Goal: Task Accomplishment & Management: Manage account settings

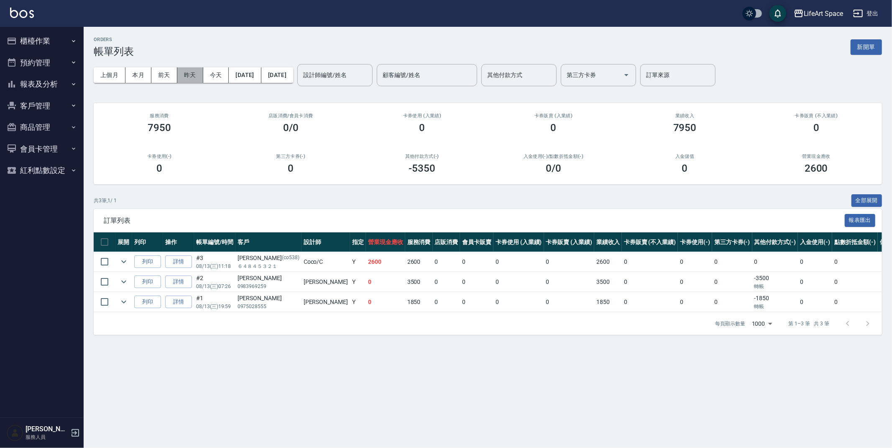
click at [196, 76] on button "昨天" at bounding box center [190, 74] width 26 height 15
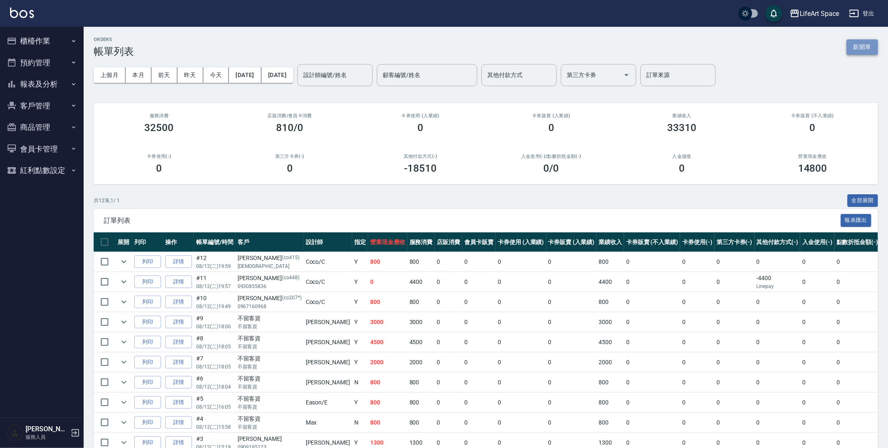
click at [855, 51] on button "新開單" at bounding box center [862, 46] width 31 height 15
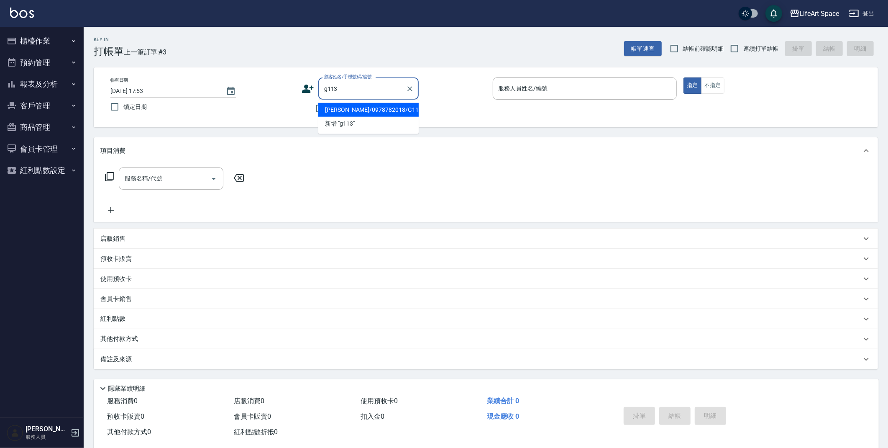
click at [337, 104] on li "[PERSON_NAME]/0978782018/G113" at bounding box center [368, 110] width 100 height 14
type input "[PERSON_NAME]/0978782018/G113"
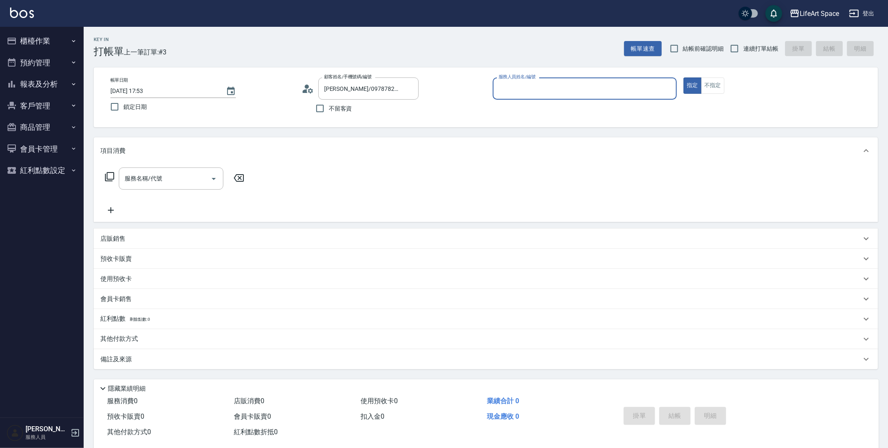
type input "[PERSON_NAME](無代號)"
click at [140, 89] on input "[DATE] 17:53" at bounding box center [163, 91] width 107 height 14
click at [172, 192] on div "服務名稱/代號 服務名稱/代號" at bounding box center [174, 191] width 149 height 48
type input "[DATE] 17:53"
click at [175, 184] on input "服務名稱/代號" at bounding box center [165, 178] width 85 height 15
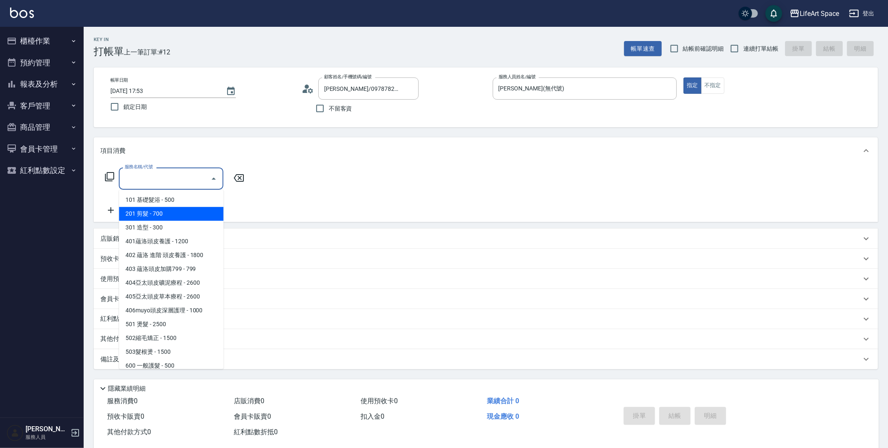
click at [174, 209] on span "201 剪髮 - 700" at bounding box center [171, 214] width 105 height 14
type input "201 剪髮(201)"
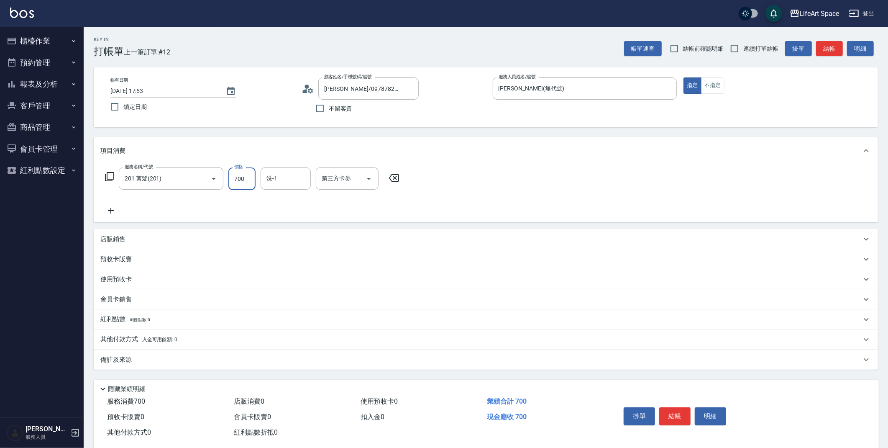
click at [249, 184] on input "700" at bounding box center [241, 178] width 27 height 23
type input "800"
drag, startPoint x: 145, startPoint y: 366, endPoint x: 152, endPoint y: 362, distance: 8.0
click at [145, 365] on div "備註及來源" at bounding box center [486, 359] width 784 height 20
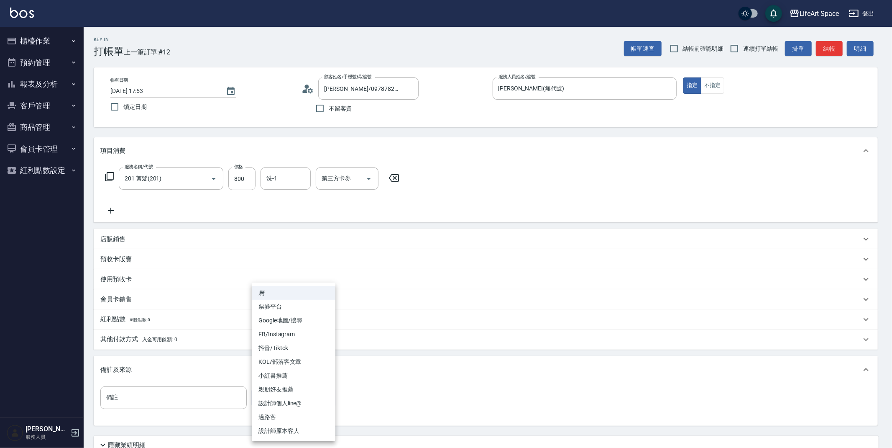
click at [308, 404] on body "LifeArt Space 登出 櫃檯作業 打帳單 帳單列表 現金收支登錄 高階收支登錄 材料自購登錄 每日結帳 排班表 現場電腦打卡 預約管理 預約管理 單…" at bounding box center [446, 258] width 892 height 516
click at [285, 338] on li "FB/Instagram" at bounding box center [294, 334] width 84 height 14
type input "FB/Instagram"
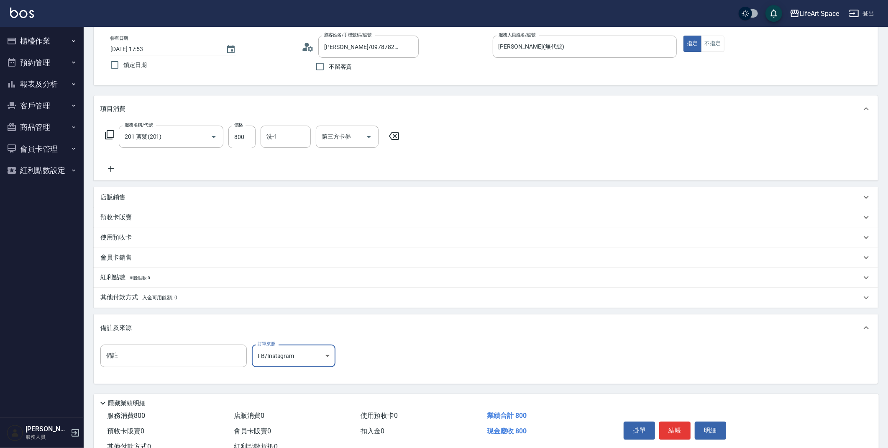
scroll to position [72, 0]
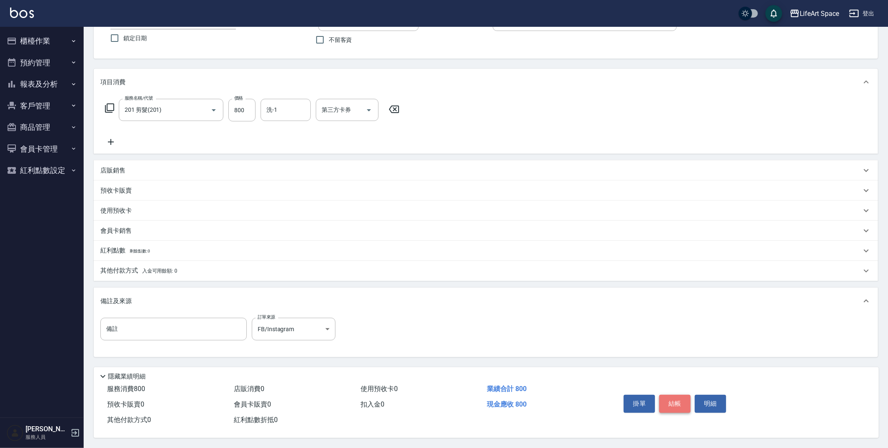
click at [682, 397] on button "結帳" at bounding box center [674, 403] width 31 height 18
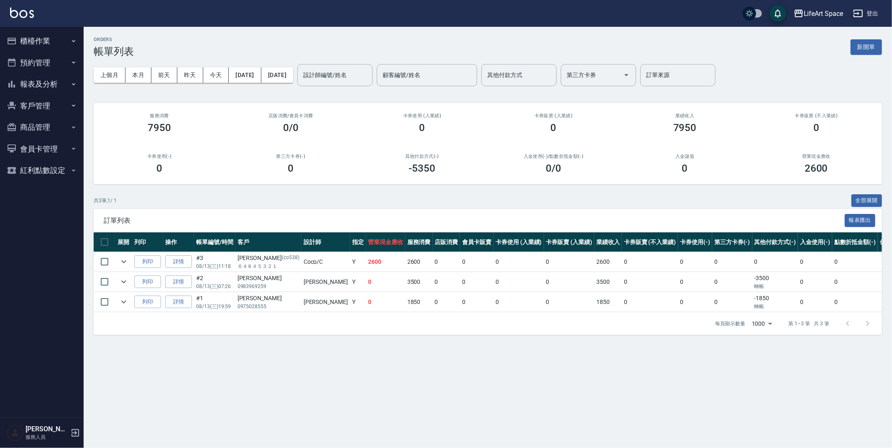
click at [864, 47] on button "新開單" at bounding box center [866, 46] width 31 height 15
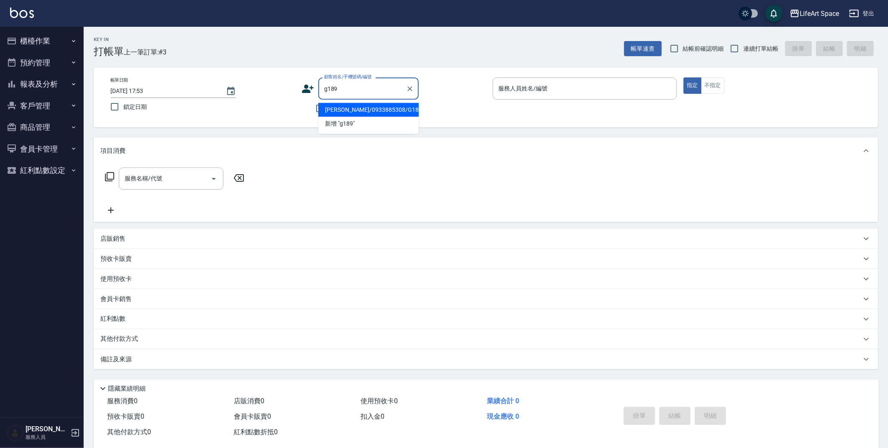
click at [359, 108] on li "[PERSON_NAME]/0933885308/G189" at bounding box center [368, 110] width 100 height 14
type input "[PERSON_NAME]/0933885308/G189"
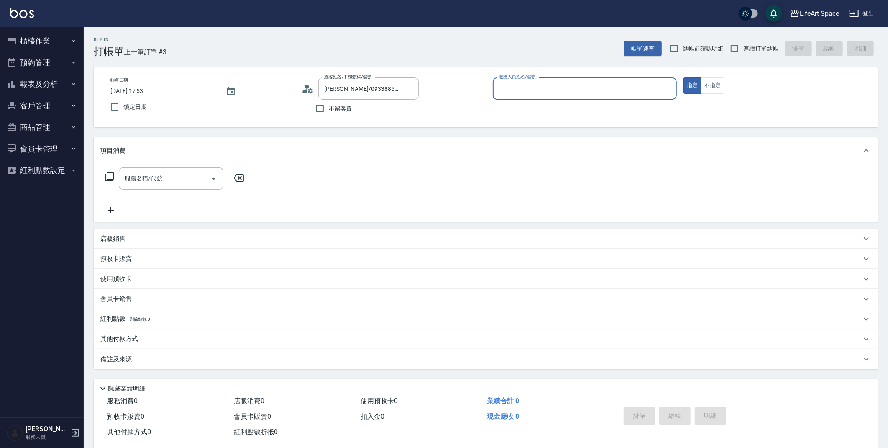
type input "[PERSON_NAME](無代號)"
click at [138, 90] on input "[DATE] 17:53" at bounding box center [163, 91] width 107 height 14
type input "[DATE] 17:53"
click at [161, 178] on div "服務名稱/代號 服務名稱/代號" at bounding box center [171, 178] width 105 height 22
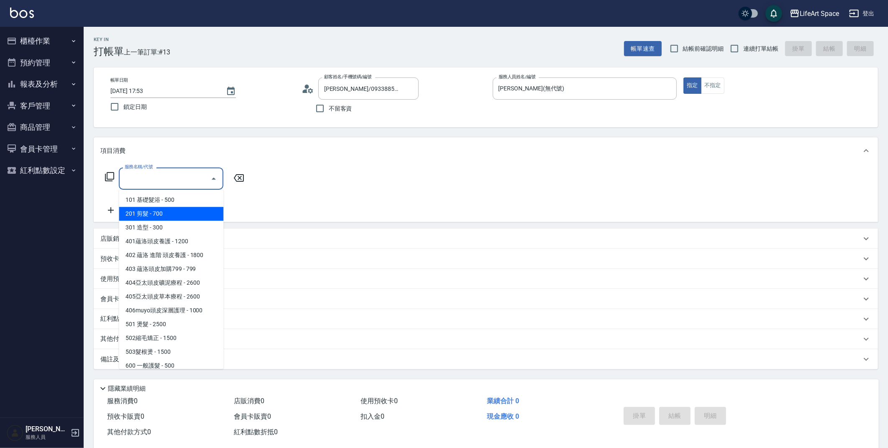
click at [164, 210] on span "201 剪髮 - 700" at bounding box center [171, 214] width 105 height 14
type input "201 剪髮(201)"
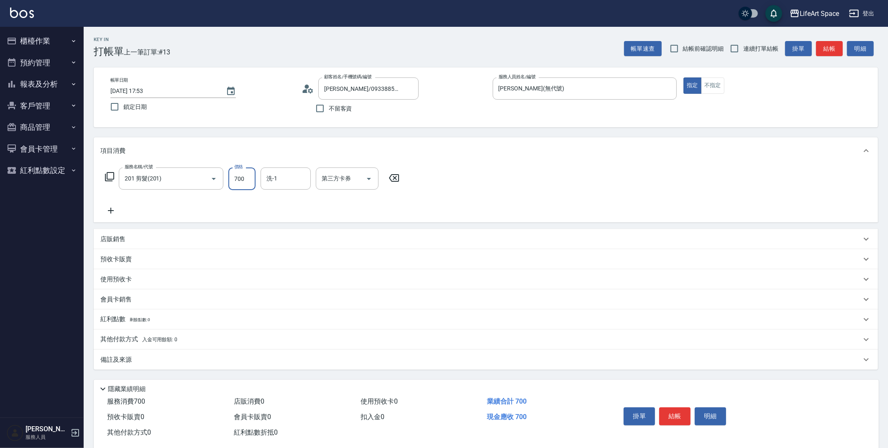
click at [248, 176] on input "700" at bounding box center [241, 178] width 27 height 23
type input "900"
click at [153, 357] on div "備註及來源" at bounding box center [480, 359] width 761 height 9
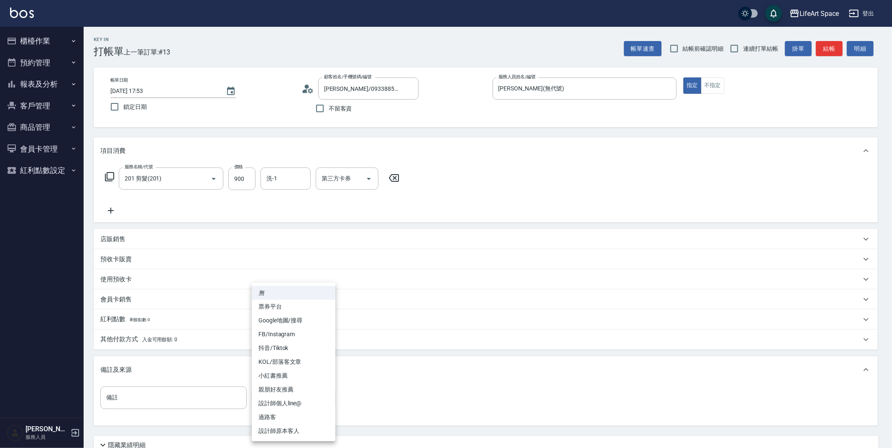
click at [290, 393] on body "LifeArt Space 登出 櫃檯作業 打帳單 帳單列表 現金收支登錄 高階收支登錄 材料自購登錄 每日結帳 排班表 現場電腦打卡 預約管理 預約管理 單…" at bounding box center [446, 258] width 892 height 516
click at [315, 317] on li "Google地圖/搜尋" at bounding box center [294, 320] width 84 height 14
type input "Google地圖/搜尋"
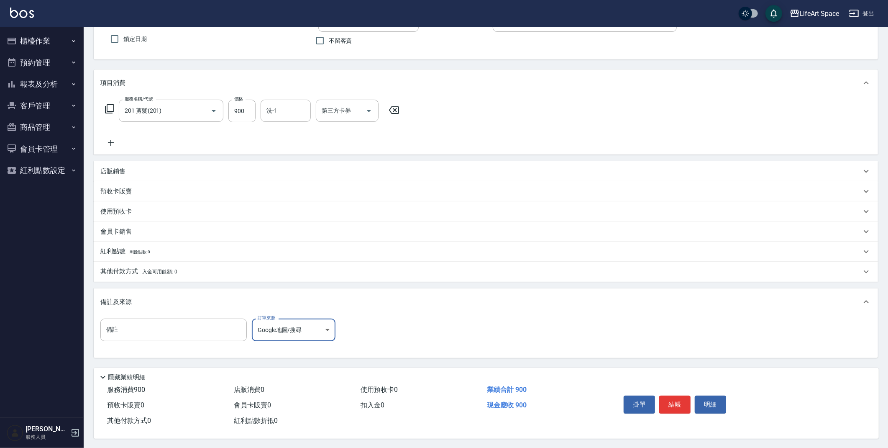
scroll to position [72, 0]
click at [666, 402] on button "結帳" at bounding box center [674, 403] width 31 height 18
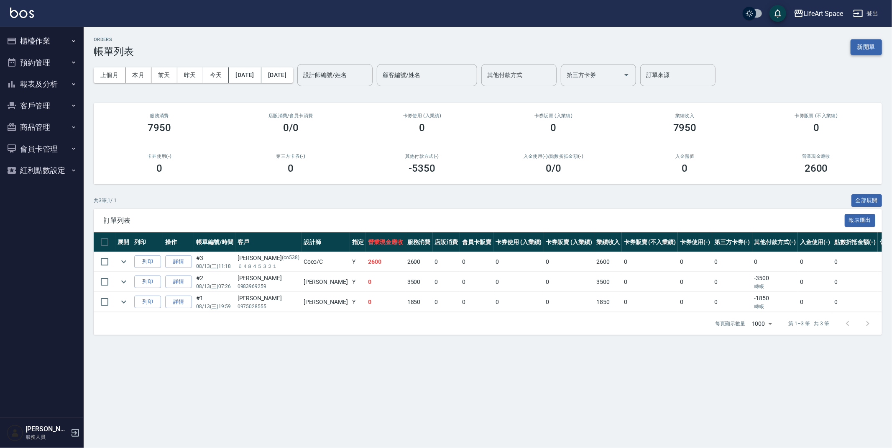
click at [869, 46] on button "新開單" at bounding box center [866, 46] width 31 height 15
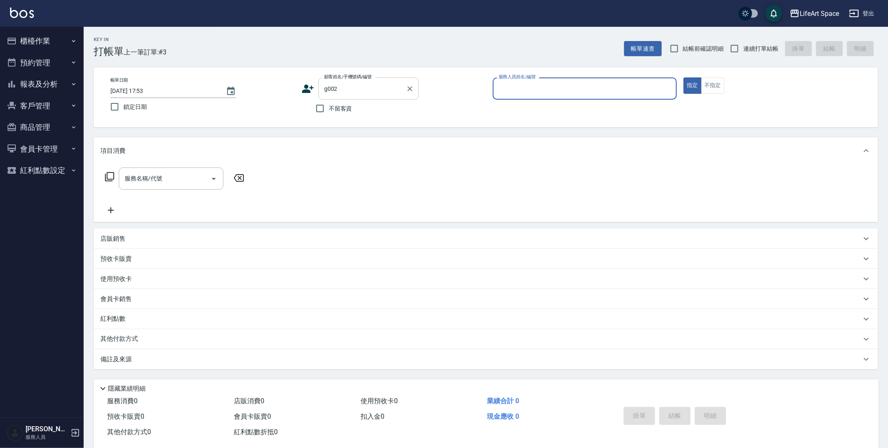
click at [349, 89] on input "g002" at bounding box center [362, 88] width 80 height 15
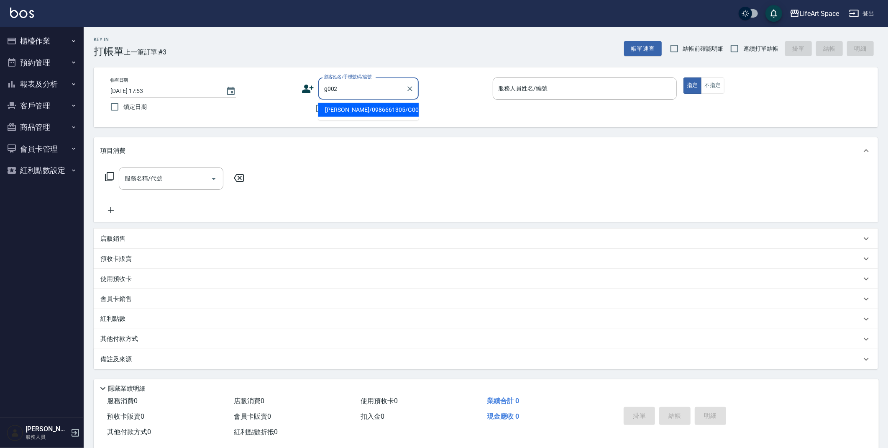
drag, startPoint x: 344, startPoint y: 115, endPoint x: 139, endPoint y: 85, distance: 207.2
click at [344, 115] on li "[PERSON_NAME]/0986661305/G002" at bounding box center [368, 110] width 100 height 14
type input "[PERSON_NAME]/0986661305/G002"
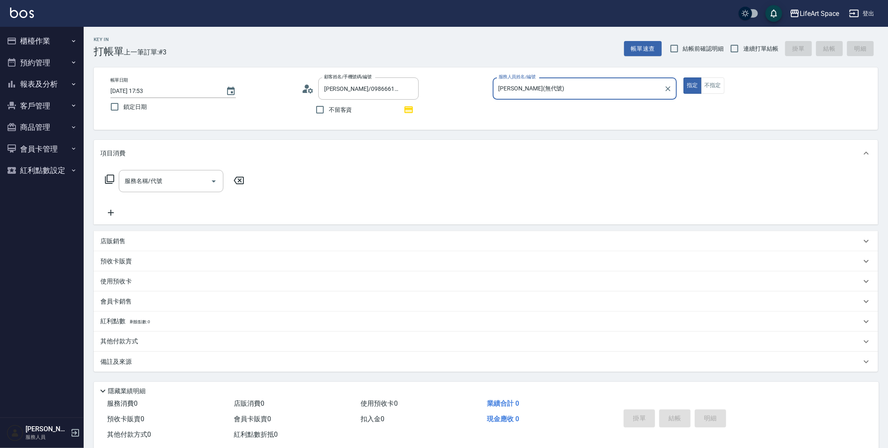
type input "[PERSON_NAME](無代號)"
click at [142, 89] on input "[DATE] 17:53" at bounding box center [163, 91] width 107 height 14
type input "[DATE] 17:53"
click at [154, 177] on div "服務名稱/代號 服務名稱/代號" at bounding box center [171, 181] width 105 height 22
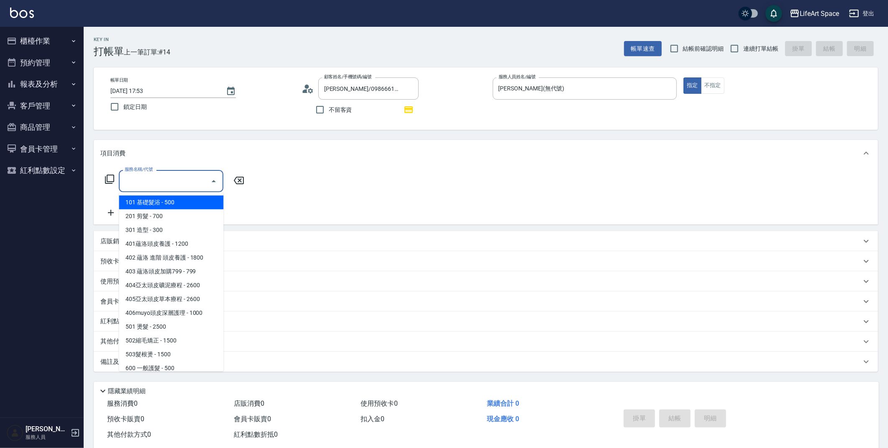
drag, startPoint x: 184, startPoint y: 202, endPoint x: 244, endPoint y: 193, distance: 60.9
click at [184, 202] on span "101 基礎髮浴 - 500" at bounding box center [171, 202] width 105 height 14
type input "101 基礎髮浴 (101)"
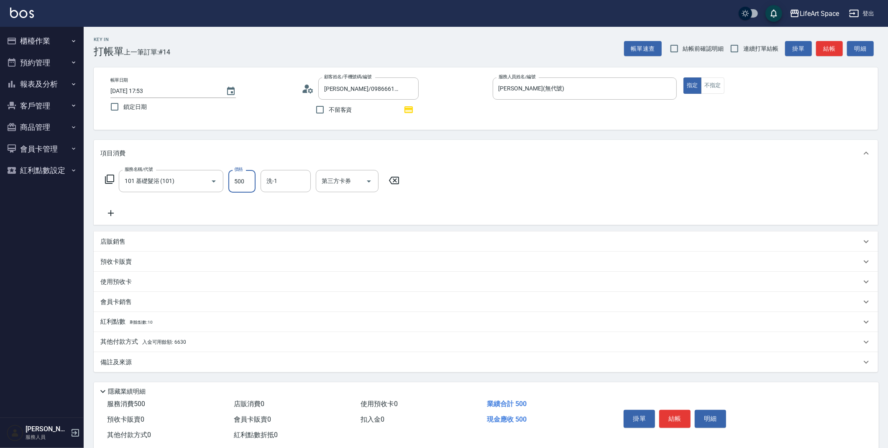
click at [253, 186] on input "500" at bounding box center [241, 181] width 27 height 23
type input "400"
click at [189, 341] on div "其他付款方式 入金可用餘額: 6630" at bounding box center [480, 341] width 761 height 9
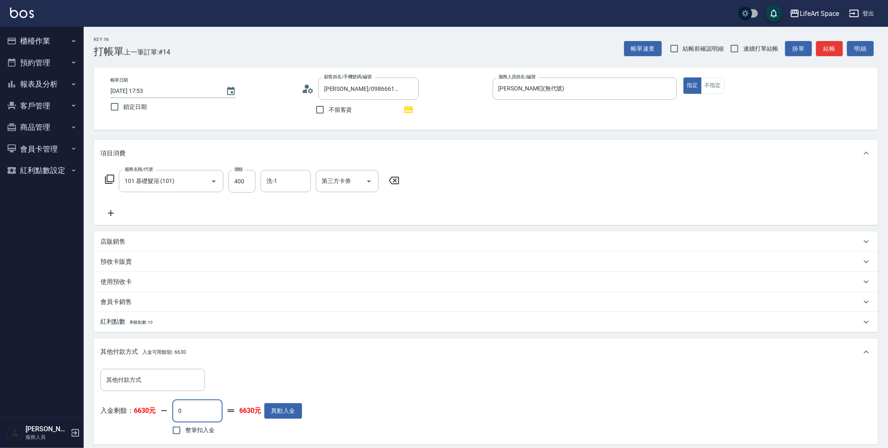
click at [215, 410] on input "0" at bounding box center [197, 410] width 50 height 23
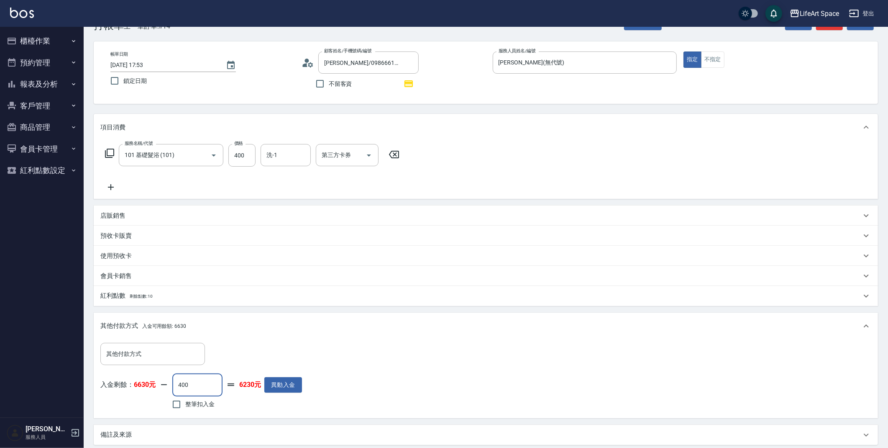
scroll to position [40, 0]
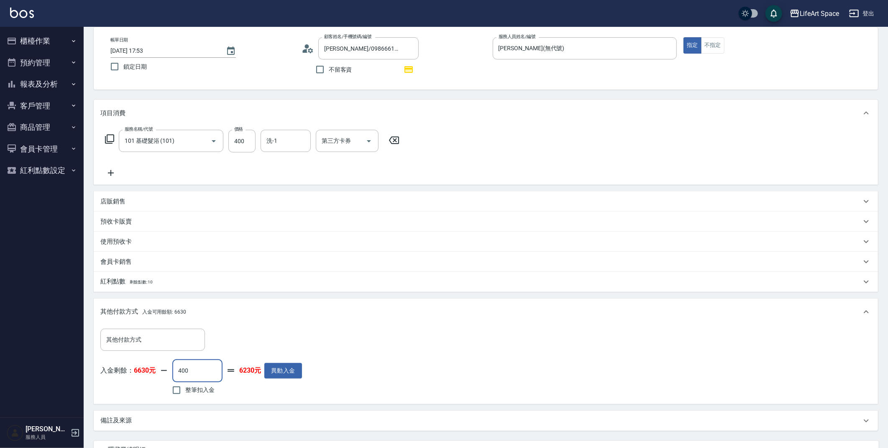
type input "400"
click at [177, 426] on div "備註及來源" at bounding box center [486, 420] width 784 height 20
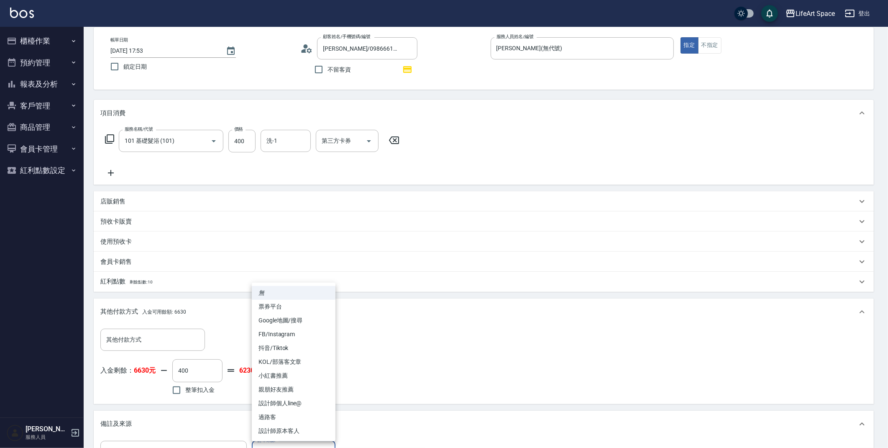
scroll to position [55, 0]
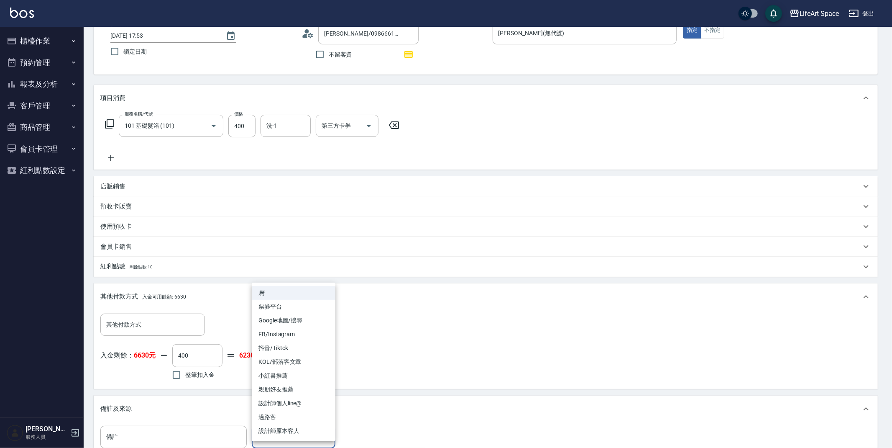
click at [271, 446] on body "LifeArt Space 登出 櫃檯作業 打帳單 帳單列表 現金收支登錄 高階收支登錄 材料自購登錄 每日結帳 排班表 現場電腦打卡 預約管理 預約管理 單…" at bounding box center [446, 250] width 892 height 611
click at [278, 427] on li "設計師原本客人" at bounding box center [294, 431] width 84 height 14
type input "設計師原本客人"
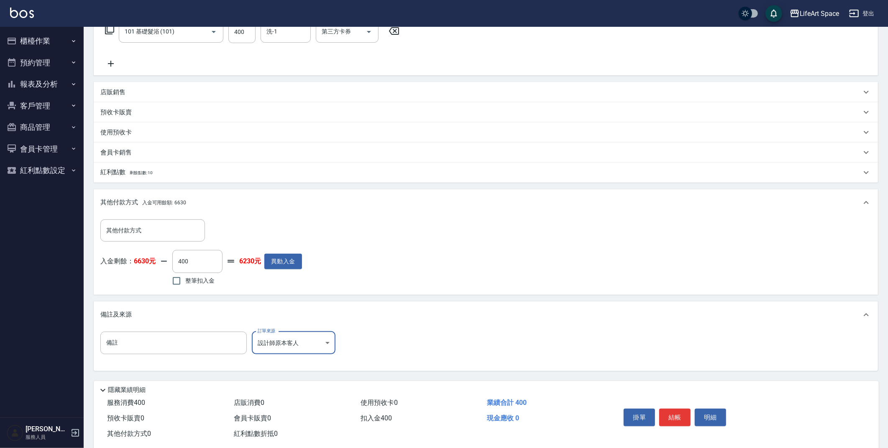
scroll to position [166, 0]
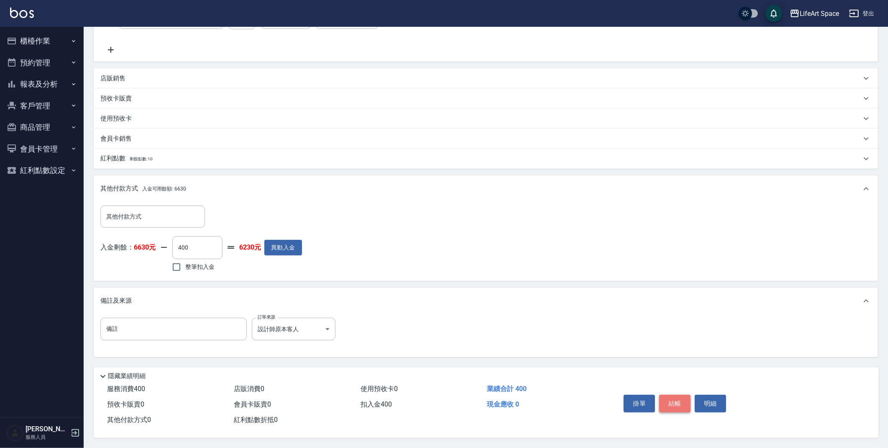
click at [680, 396] on button "結帳" at bounding box center [674, 403] width 31 height 18
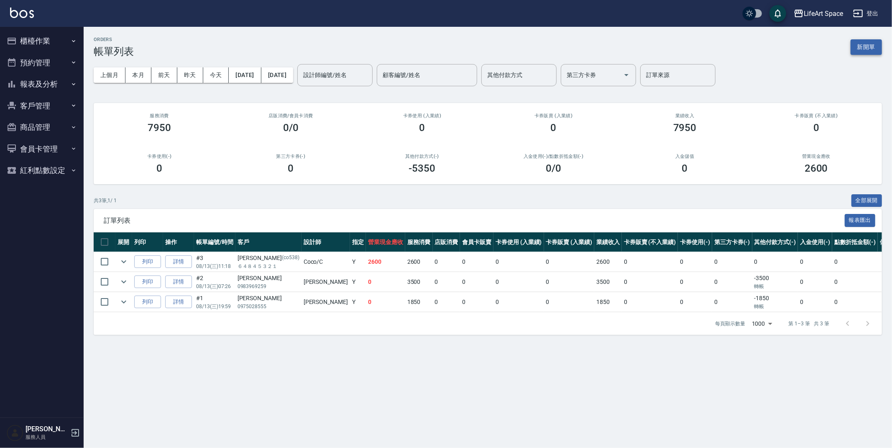
click at [866, 45] on button "新開單" at bounding box center [866, 46] width 31 height 15
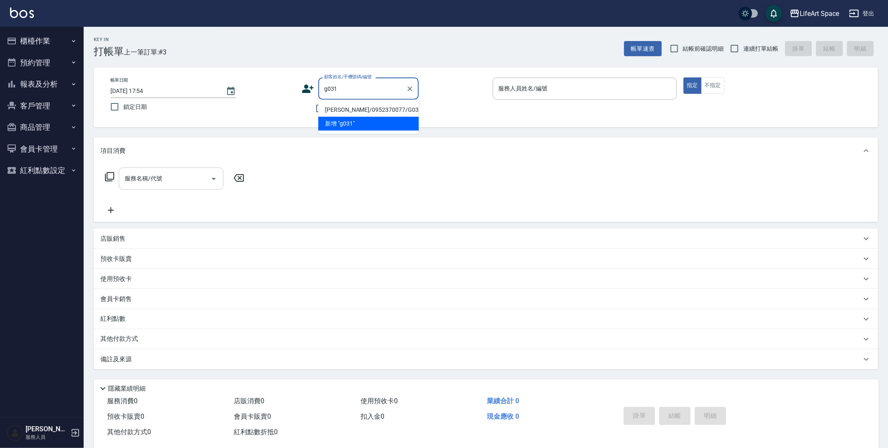
drag, startPoint x: 349, startPoint y: 106, endPoint x: 164, endPoint y: 188, distance: 201.7
click at [350, 106] on li "[PERSON_NAME]/0952370077/G031" at bounding box center [368, 110] width 100 height 14
type input "[PERSON_NAME]/0952370077/G031"
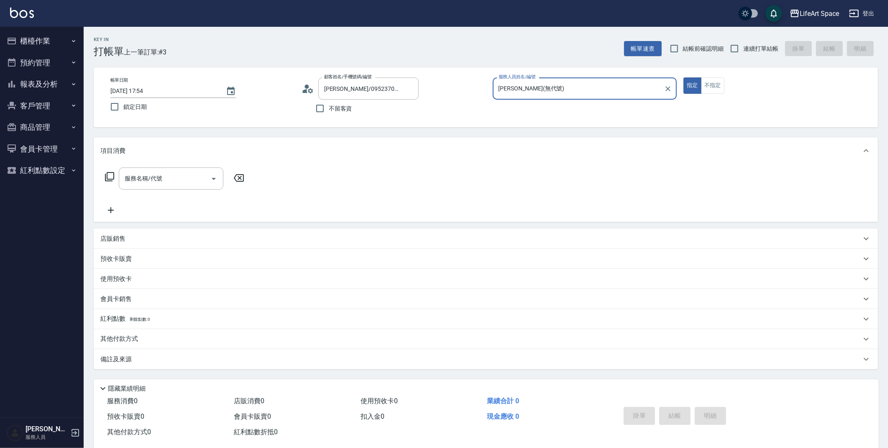
type input "[PERSON_NAME](無代號)"
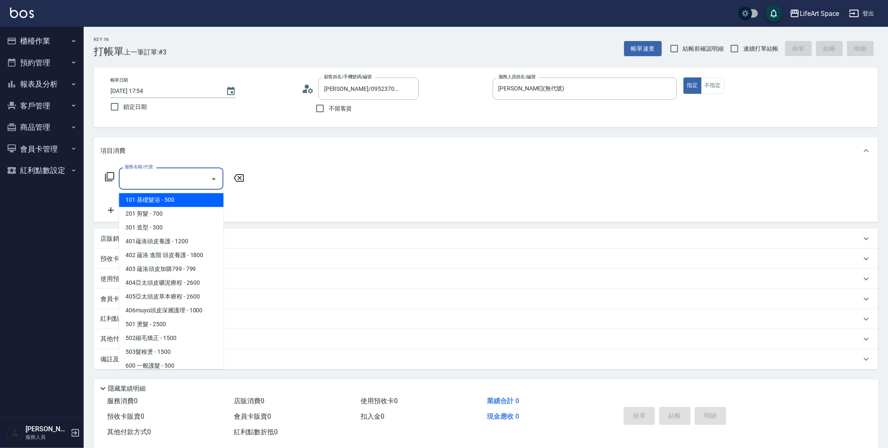
click at [158, 175] on input "服務名稱/代號" at bounding box center [165, 178] width 85 height 15
click at [159, 215] on span "201 剪髮 - 700" at bounding box center [171, 214] width 105 height 14
type input "201 剪髮(201)"
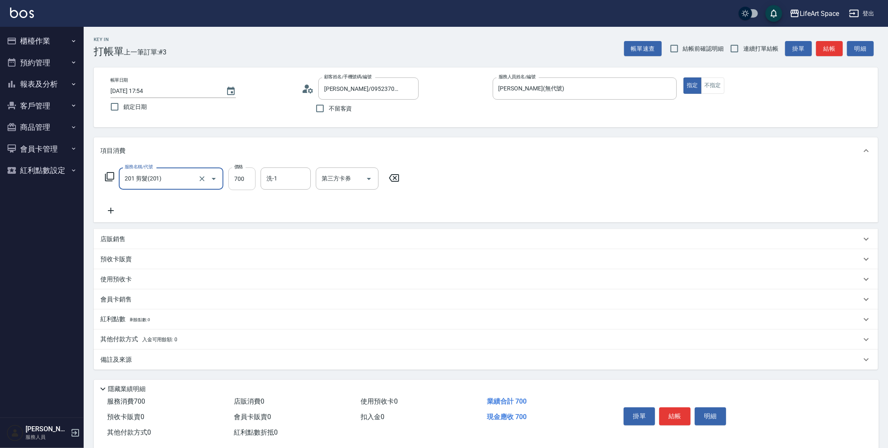
click at [241, 177] on input "700" at bounding box center [241, 178] width 27 height 23
type input "800"
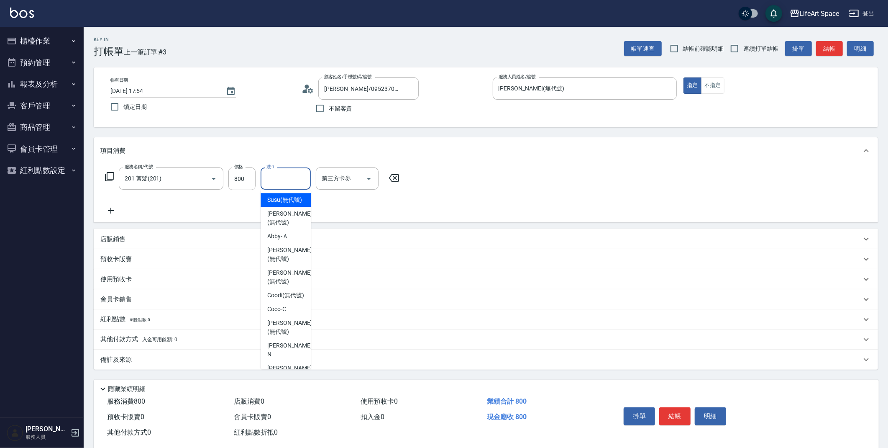
click at [292, 175] on input "洗-1" at bounding box center [285, 178] width 43 height 15
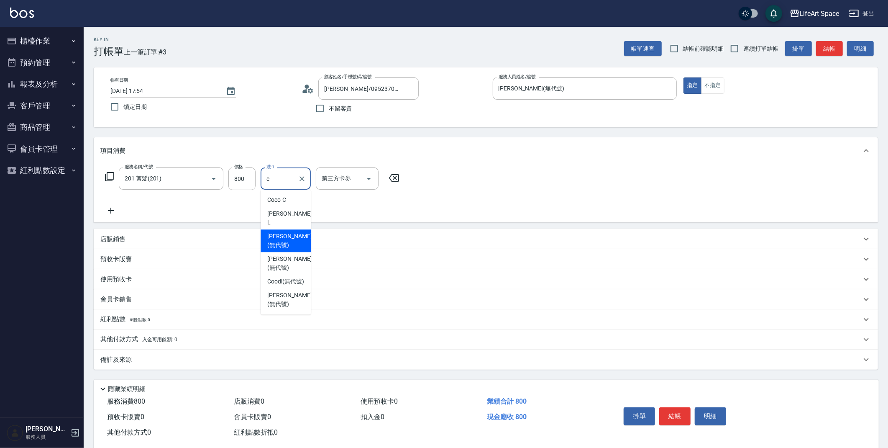
click at [301, 232] on span "[PERSON_NAME] (無代號)" at bounding box center [289, 241] width 44 height 18
type input "[PERSON_NAME](無代號)"
click at [112, 177] on icon at bounding box center [110, 177] width 10 height 10
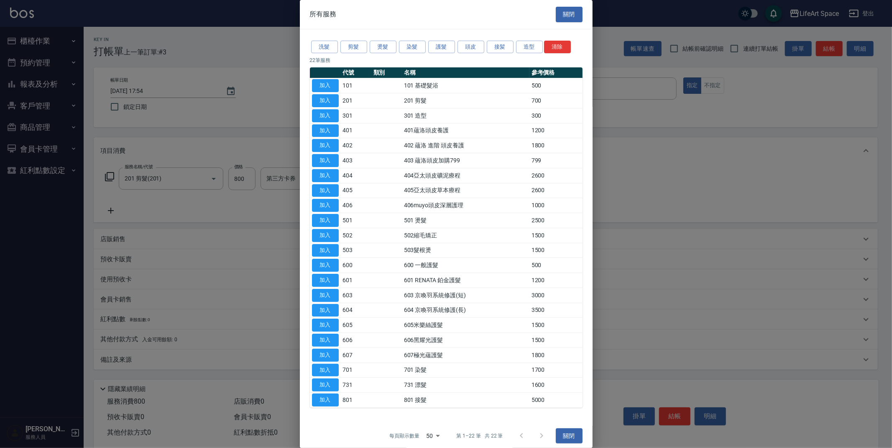
click at [305, 99] on div "洗髮 剪髮 燙髮 染髮 護髮 頭皮 接髪 造型 清除 22 筆服務 代號 類別 名稱 參考價格 加入 101 101 基礎髮浴 500 加入 201 201 …" at bounding box center [446, 223] width 293 height 388
drag, startPoint x: 317, startPoint y: 101, endPoint x: 177, endPoint y: 230, distance: 189.8
click at [318, 101] on button "加入" at bounding box center [325, 100] width 27 height 13
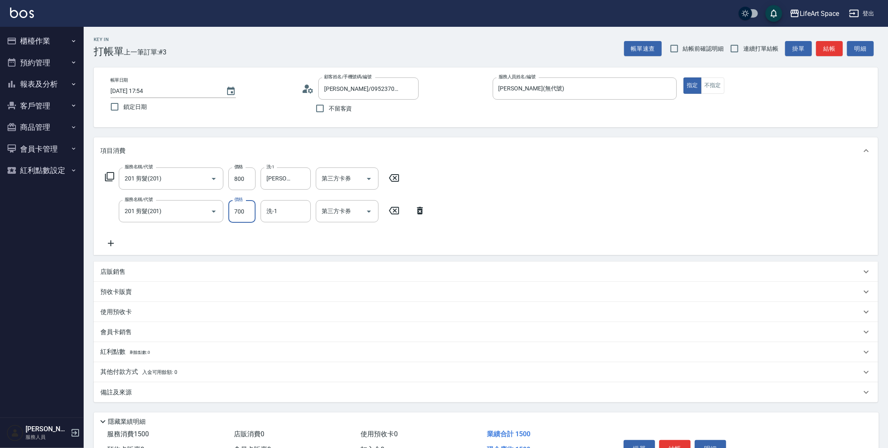
click at [240, 212] on input "700" at bounding box center [241, 211] width 27 height 23
type input "800"
click at [306, 215] on input "洗-1" at bounding box center [285, 211] width 43 height 15
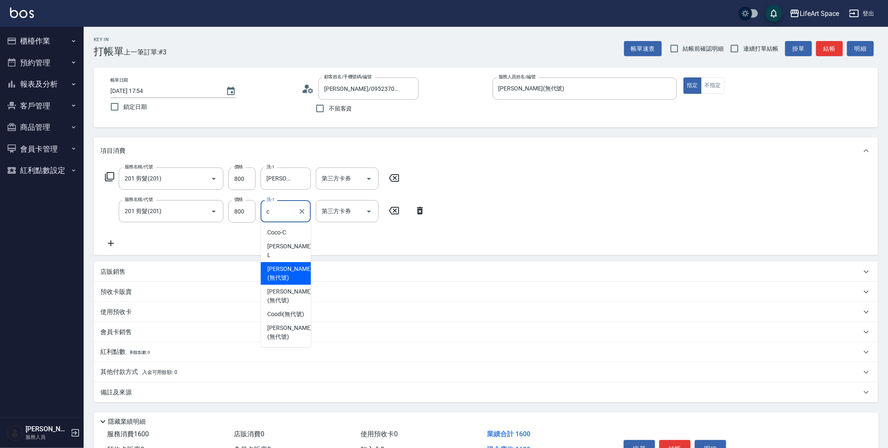
click at [295, 264] on span "[PERSON_NAME] (無代號)" at bounding box center [289, 273] width 44 height 18
type input "[PERSON_NAME](無代號)"
drag, startPoint x: 161, startPoint y: 384, endPoint x: 178, endPoint y: 385, distance: 16.3
click at [161, 384] on div "備註及來源" at bounding box center [486, 392] width 784 height 20
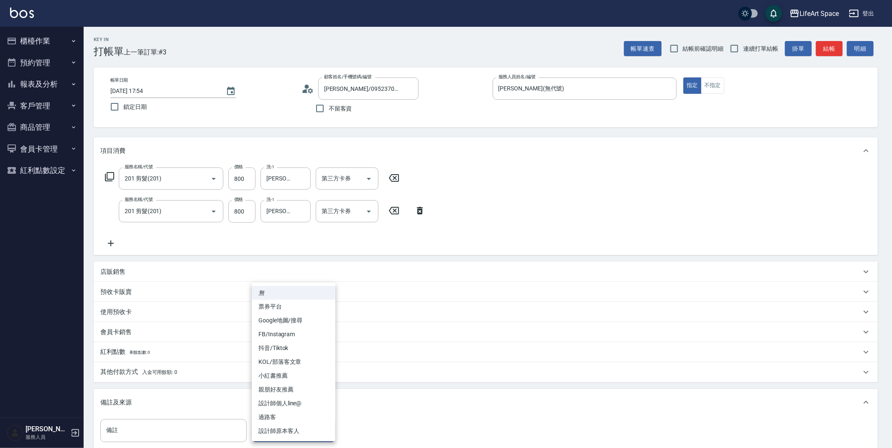
click at [313, 419] on body "LifeArt Space 登出 櫃檯作業 打帳單 帳單列表 現金收支登錄 高階收支登錄 材料自購登錄 每日結帳 排班表 現場電腦打卡 預約管理 預約管理 單…" at bounding box center [446, 274] width 892 height 549
drag, startPoint x: 304, startPoint y: 421, endPoint x: 297, endPoint y: 427, distance: 9.2
click at [304, 421] on li "過路客" at bounding box center [294, 417] width 84 height 14
click at [297, 430] on body "LifeArt Space 登出 櫃檯作業 打帳單 帳單列表 現金收支登錄 高階收支登錄 材料自購登錄 每日結帳 排班表 現場電腦打卡 預約管理 預約管理 單…" at bounding box center [446, 274] width 892 height 549
click at [296, 437] on ul "無 票券平台 Google地圖/搜尋 FB/Instagram 抖音/Tiktok KOL/部落客文章 小紅書推薦 親朋好友推薦 設計師個人line@ 過路客…" at bounding box center [294, 361] width 84 height 159
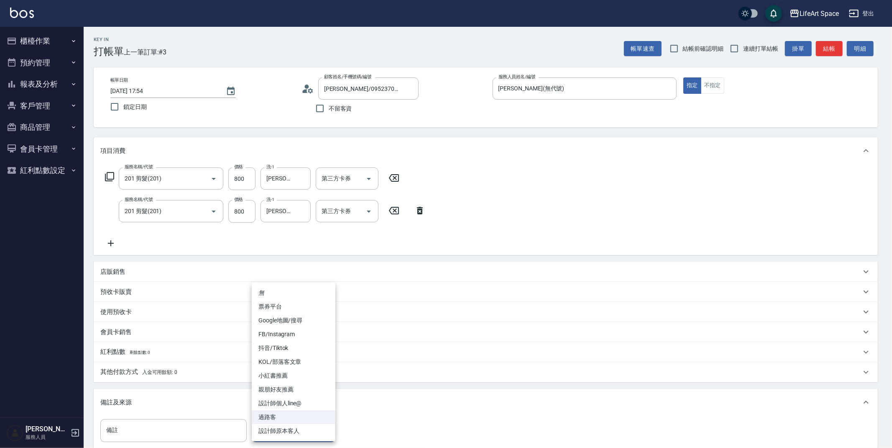
click at [296, 433] on li "設計師原本客人" at bounding box center [294, 431] width 84 height 14
type input "設計師原本客人"
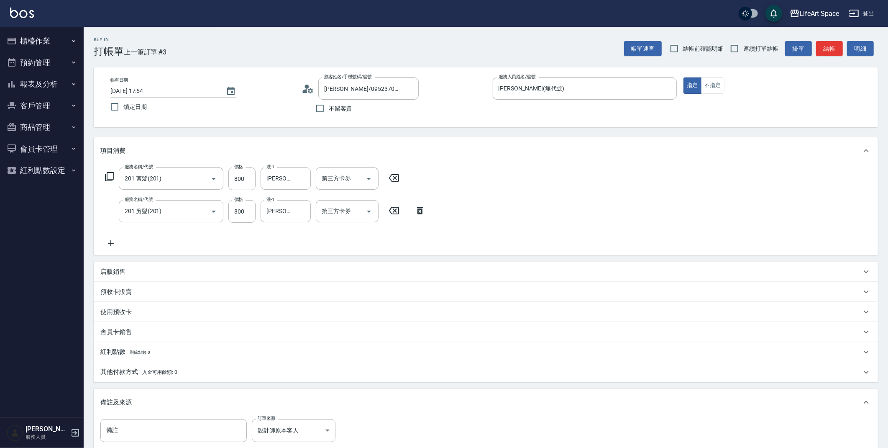
drag, startPoint x: 140, startPoint y: 371, endPoint x: 146, endPoint y: 371, distance: 6.3
click at [140, 371] on p "其他付款方式 入金可用餘額: 0" at bounding box center [138, 371] width 77 height 9
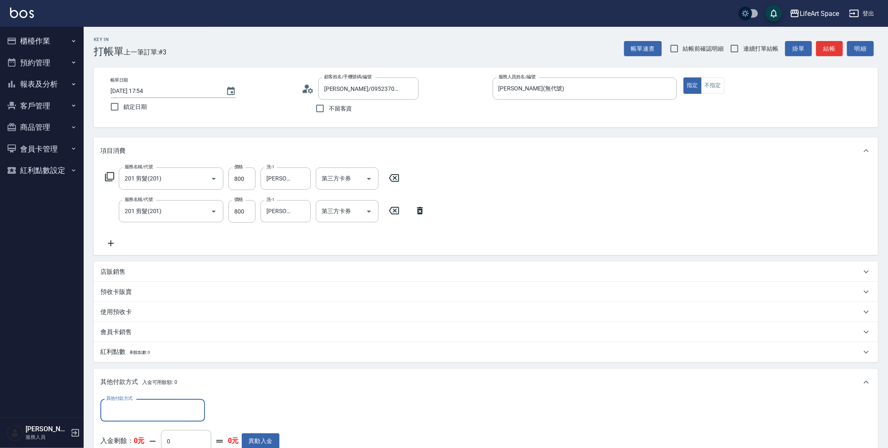
click at [156, 392] on div "其他付款方式 入金可用餘額: 0" at bounding box center [486, 382] width 784 height 27
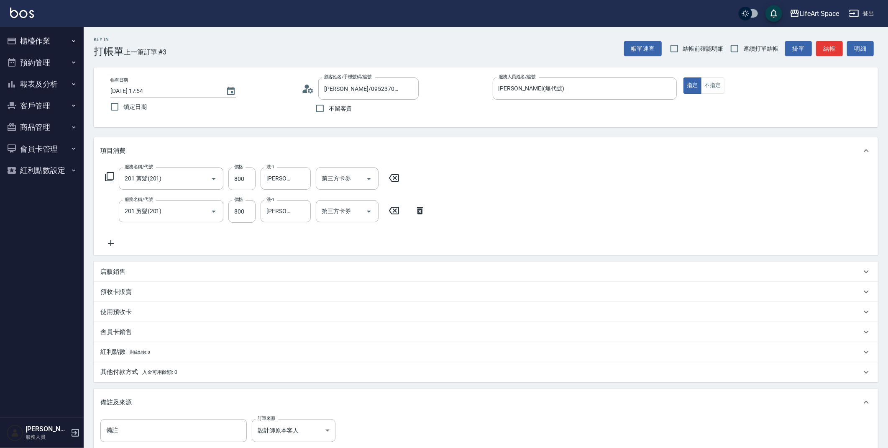
click at [151, 406] on div "備註及來源" at bounding box center [480, 402] width 761 height 9
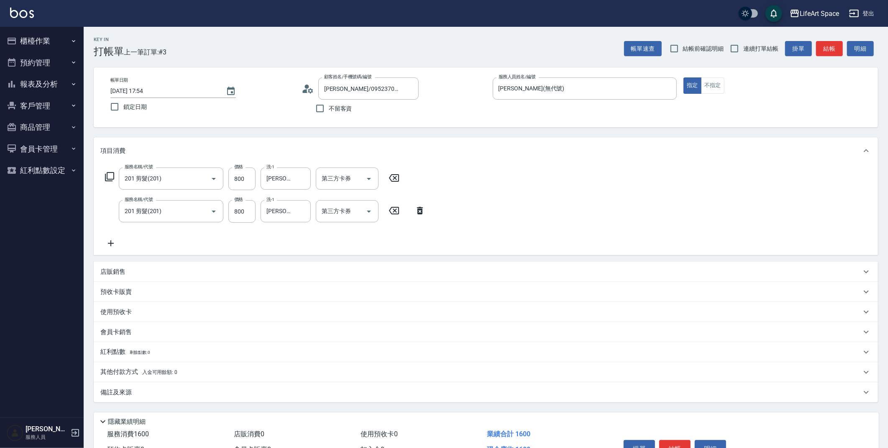
click at [156, 376] on p "其他付款方式 入金可用餘額: 0" at bounding box center [138, 371] width 77 height 9
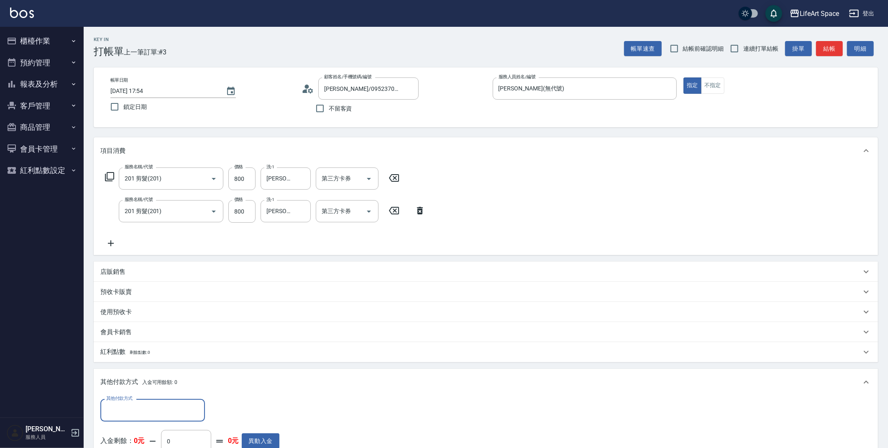
click at [151, 402] on div "其他付款方式" at bounding box center [152, 410] width 105 height 22
click at [148, 351] on span "轉帳" at bounding box center [152, 347] width 105 height 14
type input "轉帳"
type input "1600"
click at [830, 53] on button "結帳" at bounding box center [829, 48] width 27 height 15
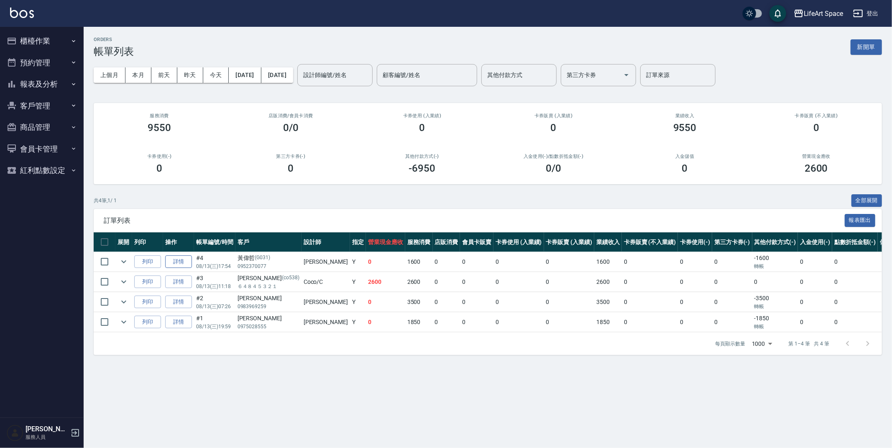
click at [187, 259] on link "詳情" at bounding box center [178, 261] width 27 height 13
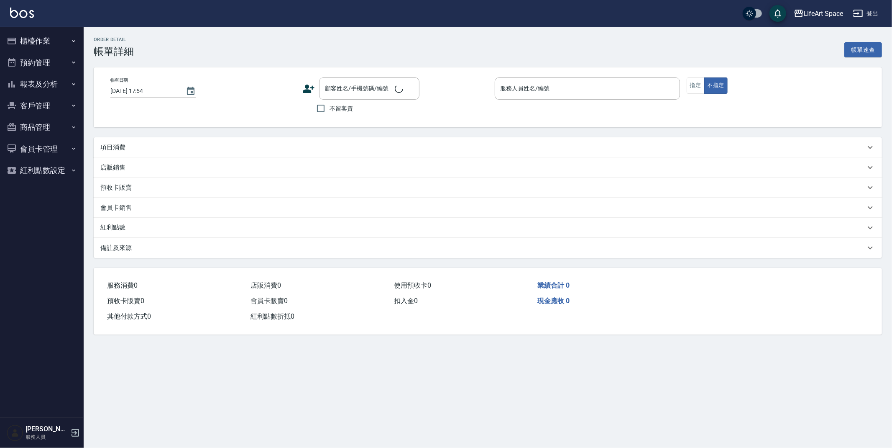
type input "[PERSON_NAME](無代號)"
type input "設計師原本客人"
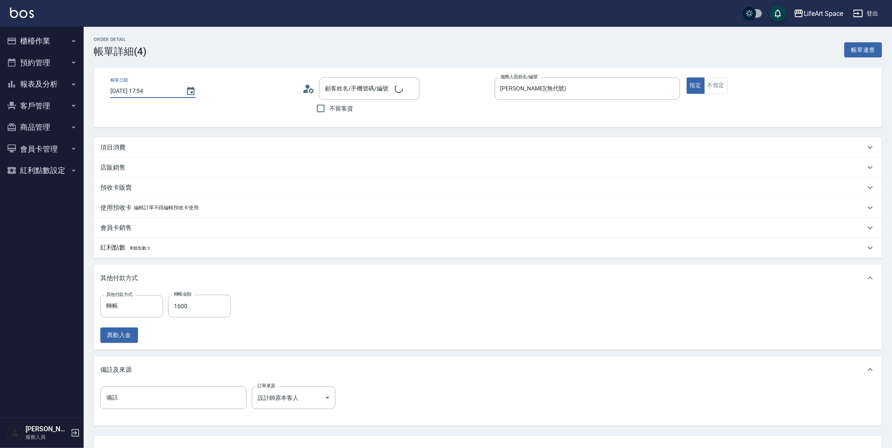
click at [139, 92] on input "[DATE] 17:54" at bounding box center [143, 91] width 67 height 14
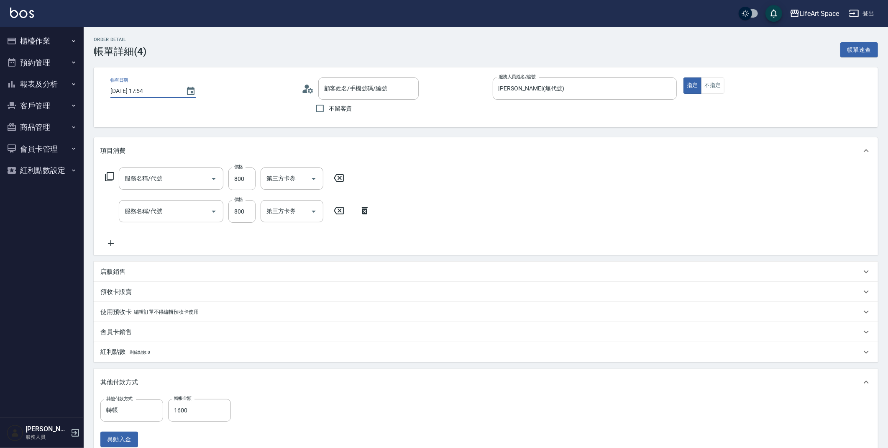
type input "[DATE] 17:54"
type input "[PERSON_NAME]/0952370077/G031"
type input "[DATE] 17:54"
type input "201 剪髮(201)"
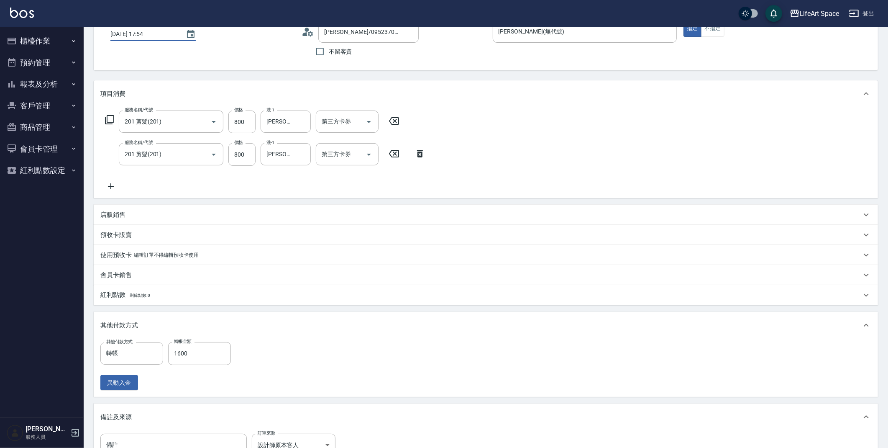
scroll to position [172, 0]
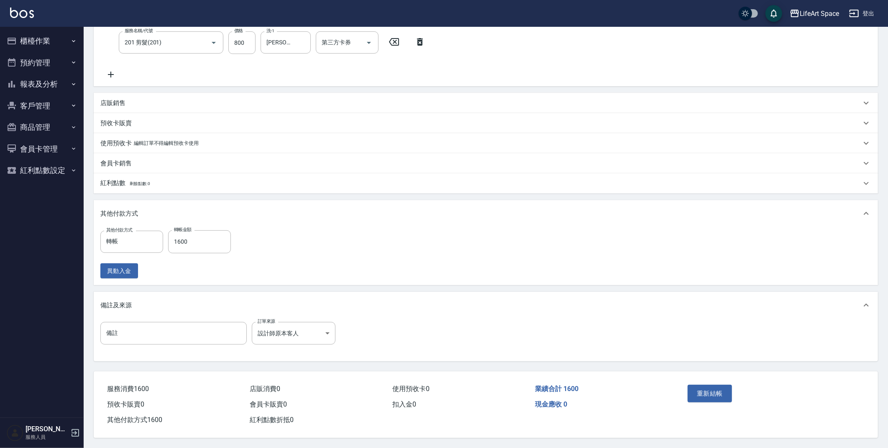
type input "[DATE] 17:54"
click at [682, 385] on div "重新結帳" at bounding box center [771, 399] width 194 height 56
drag, startPoint x: 686, startPoint y: 388, endPoint x: 696, endPoint y: 389, distance: 9.3
click at [696, 389] on div "重新結帳" at bounding box center [727, 399] width 87 height 36
click at [707, 391] on button "重新結帳" at bounding box center [710, 393] width 44 height 18
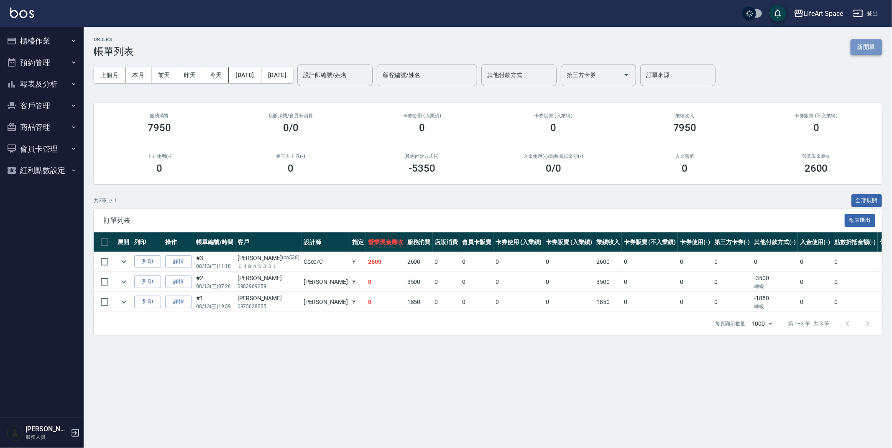
click at [866, 44] on button "新開單" at bounding box center [866, 46] width 31 height 15
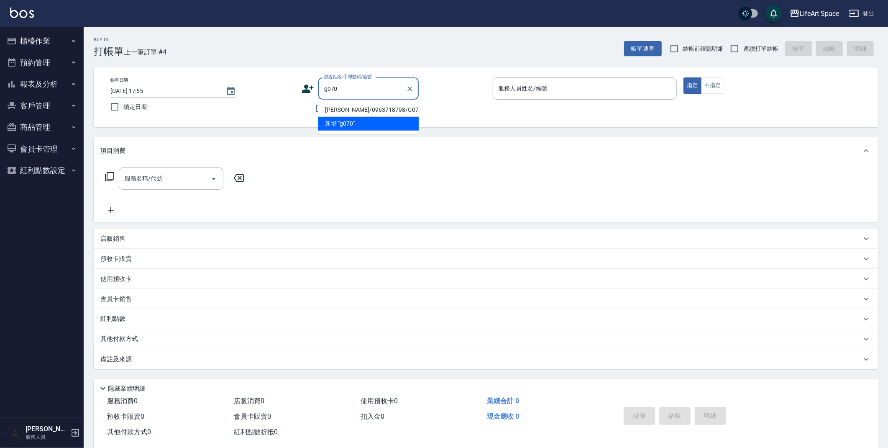
drag, startPoint x: 348, startPoint y: 112, endPoint x: 123, endPoint y: 241, distance: 259.4
click at [348, 112] on li "[PERSON_NAME]/0963718798/G070" at bounding box center [368, 110] width 100 height 14
type input "[PERSON_NAME]/0963718798/G070"
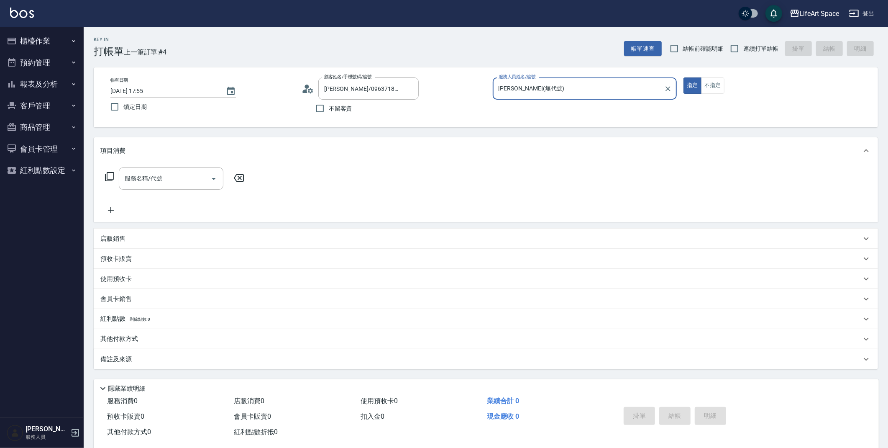
type input "[PERSON_NAME](無代號)"
click at [171, 166] on div "服務名稱/代號 服務名稱/代號" at bounding box center [486, 193] width 784 height 58
drag, startPoint x: 168, startPoint y: 179, endPoint x: 174, endPoint y: 178, distance: 5.5
click at [170, 178] on input "服務名稱/代號" at bounding box center [165, 178] width 85 height 15
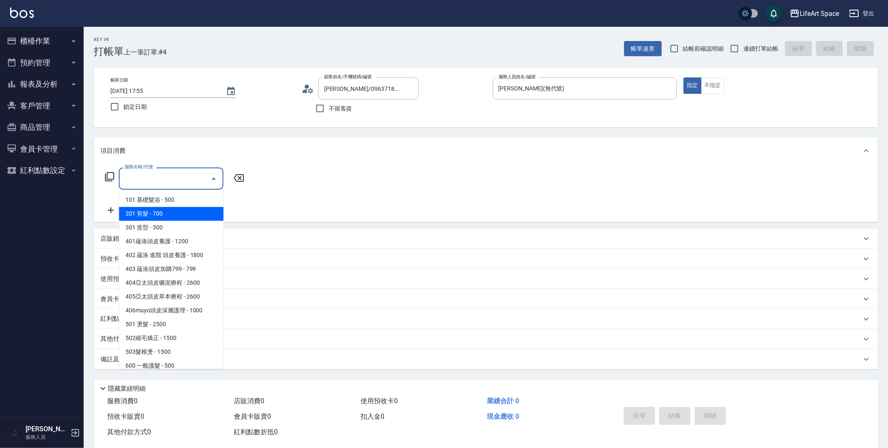
drag, startPoint x: 182, startPoint y: 208, endPoint x: 187, endPoint y: 207, distance: 5.0
click at [182, 209] on span "201 剪髮 - 700" at bounding box center [171, 214] width 105 height 14
type input "201 剪髮(201)"
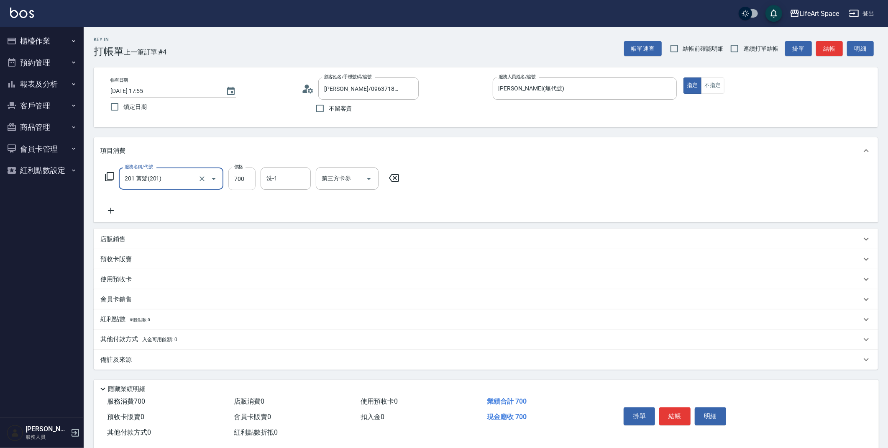
click at [238, 181] on input "700" at bounding box center [241, 178] width 27 height 23
type input "800"
click at [172, 351] on div "備註及來源" at bounding box center [486, 359] width 784 height 20
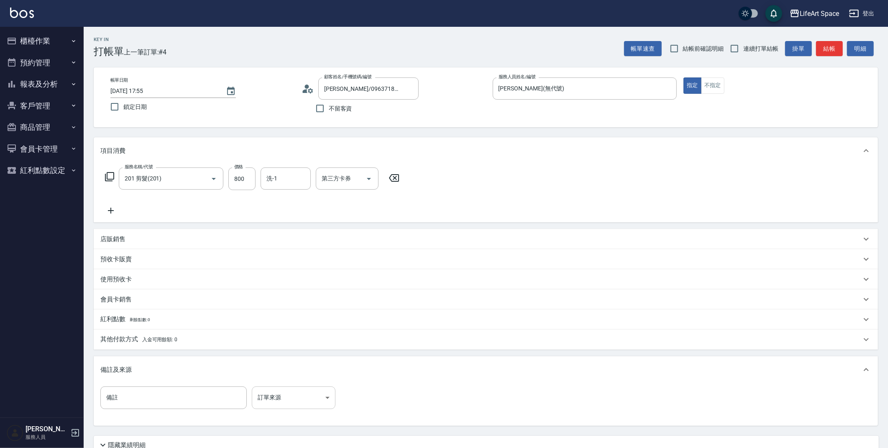
click at [272, 397] on body "LifeArt Space 登出 櫃檯作業 打帳單 帳單列表 現金收支登錄 高階收支登錄 材料自購登錄 每日結帳 排班表 現場電腦打卡 預約管理 預約管理 單…" at bounding box center [444, 258] width 888 height 516
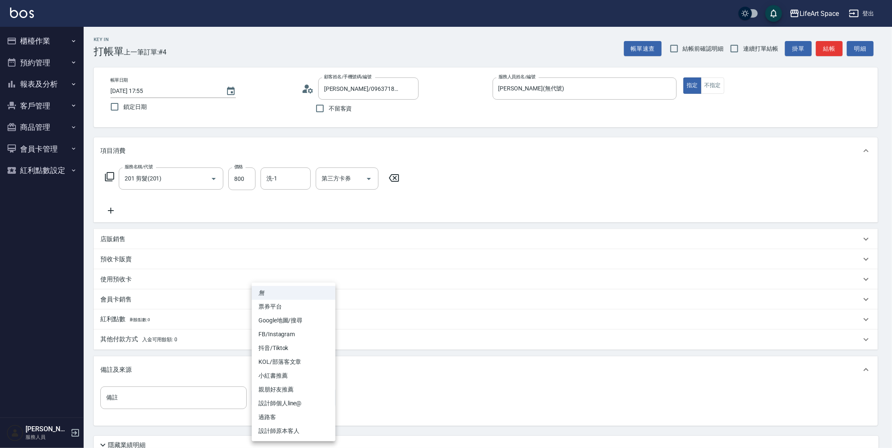
click at [287, 426] on li "設計師原本客人" at bounding box center [294, 431] width 84 height 14
type input "設計師原本客人"
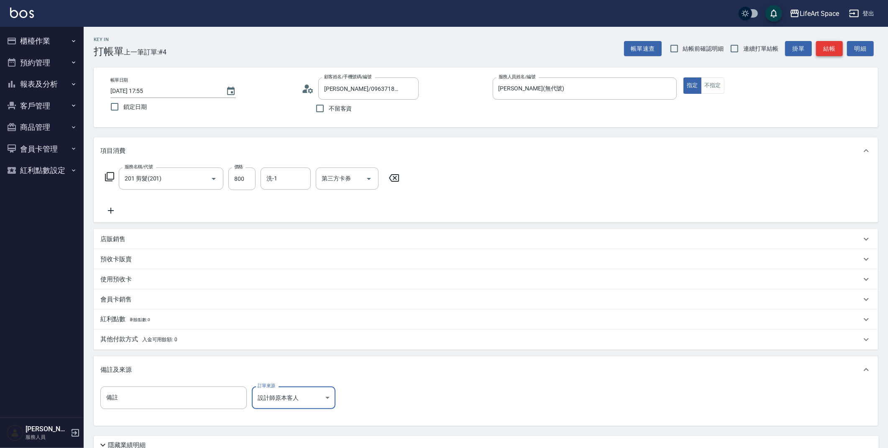
click at [830, 48] on button "結帳" at bounding box center [829, 48] width 27 height 15
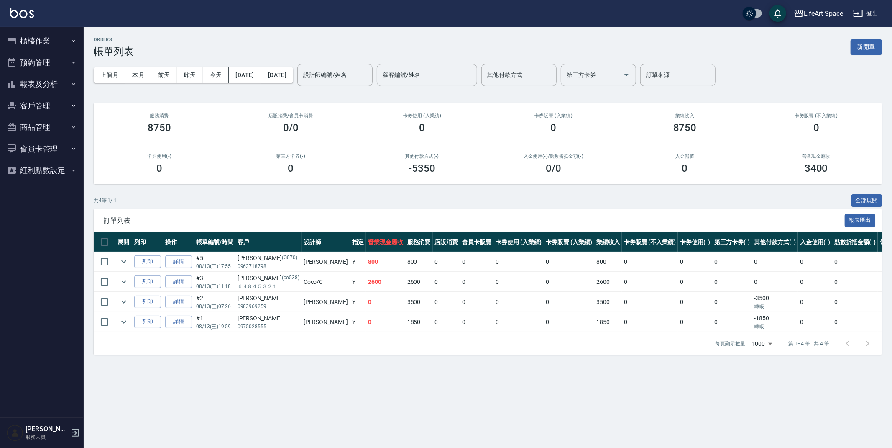
click at [57, 102] on button "客戶管理" at bounding box center [41, 106] width 77 height 22
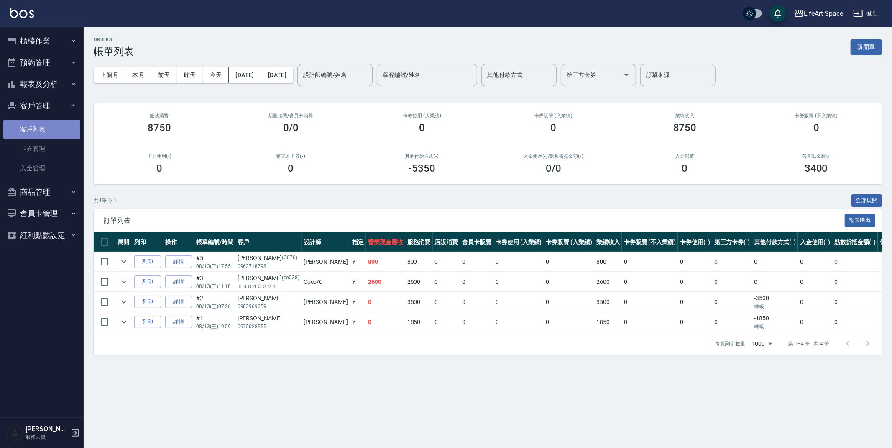
click at [53, 125] on link "客戶列表" at bounding box center [41, 129] width 77 height 19
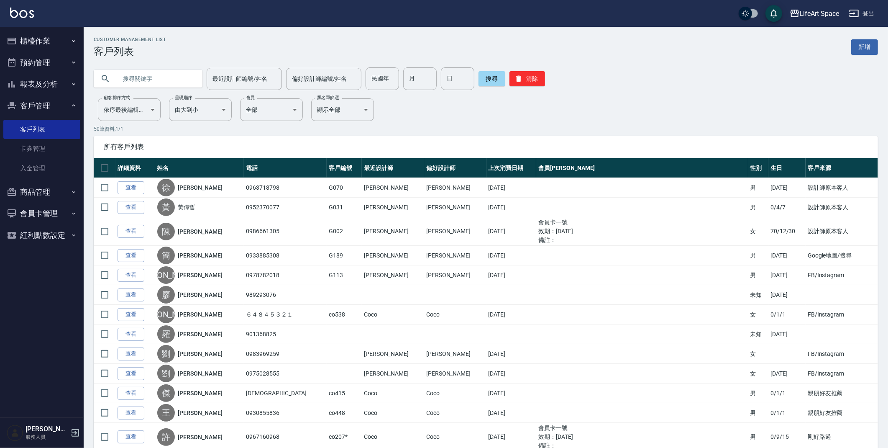
click at [146, 82] on input "text" at bounding box center [156, 78] width 79 height 23
type input "x"
type input "[PERSON_NAME]"
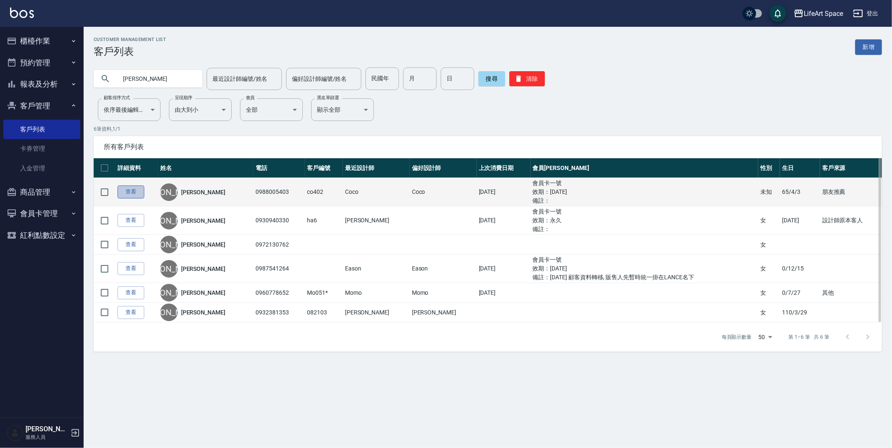
click at [131, 193] on link "查看" at bounding box center [131, 191] width 27 height 13
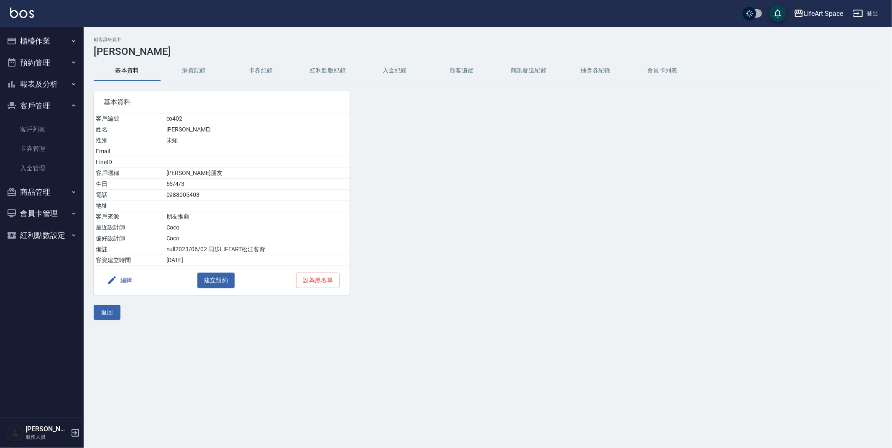
click at [206, 75] on button "消費記錄" at bounding box center [194, 71] width 67 height 20
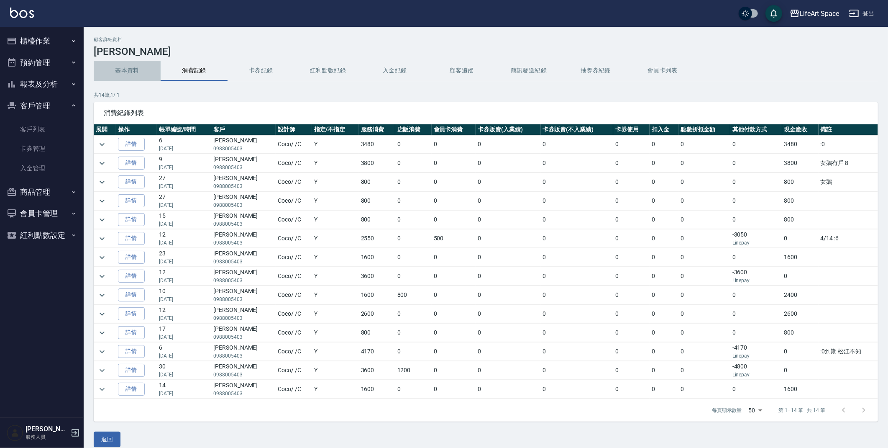
click at [123, 67] on button "基本資料" at bounding box center [127, 71] width 67 height 20
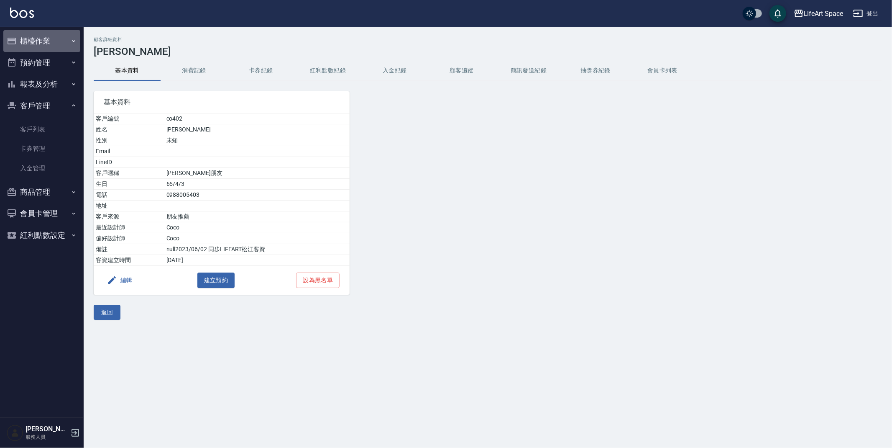
click at [27, 40] on button "櫃檯作業" at bounding box center [41, 41] width 77 height 22
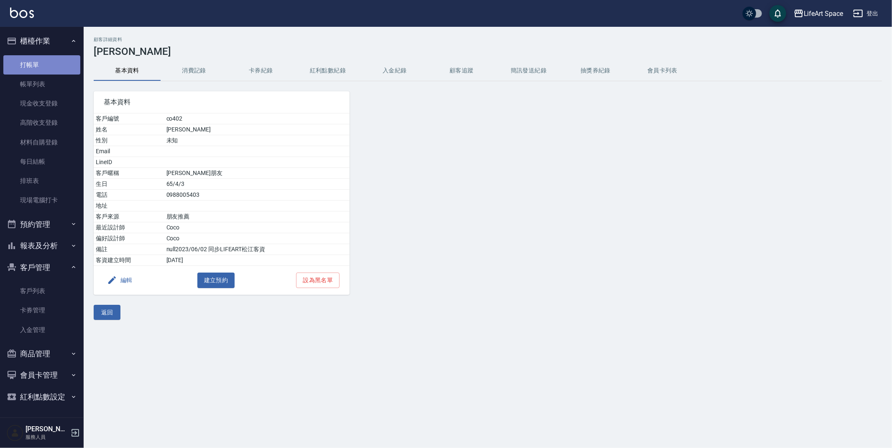
click at [41, 57] on link "打帳單" at bounding box center [41, 64] width 77 height 19
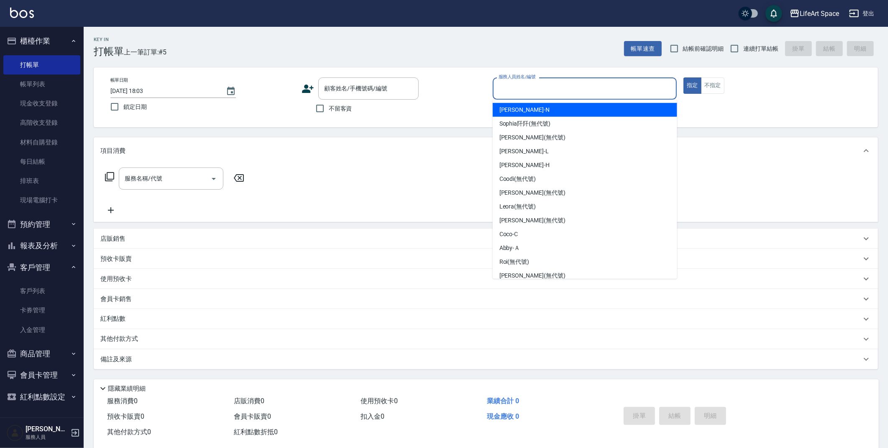
drag, startPoint x: 590, startPoint y: 86, endPoint x: 566, endPoint y: 102, distance: 29.2
click at [590, 87] on input "服務人員姓名/編號" at bounding box center [585, 88] width 177 height 15
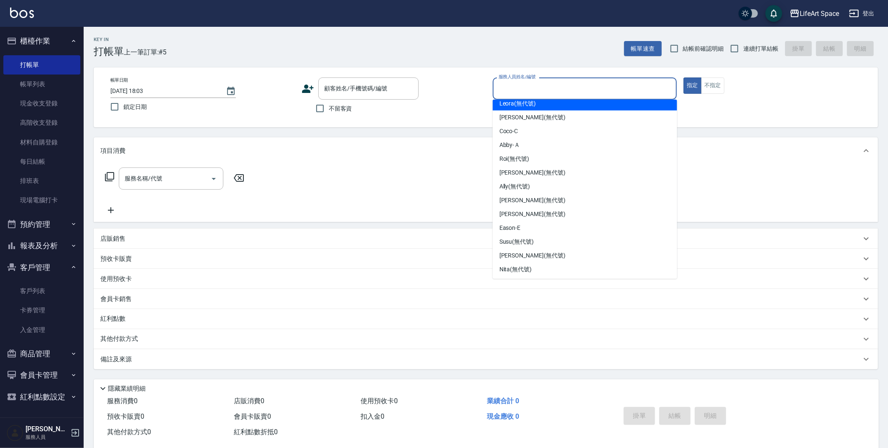
scroll to position [131, 0]
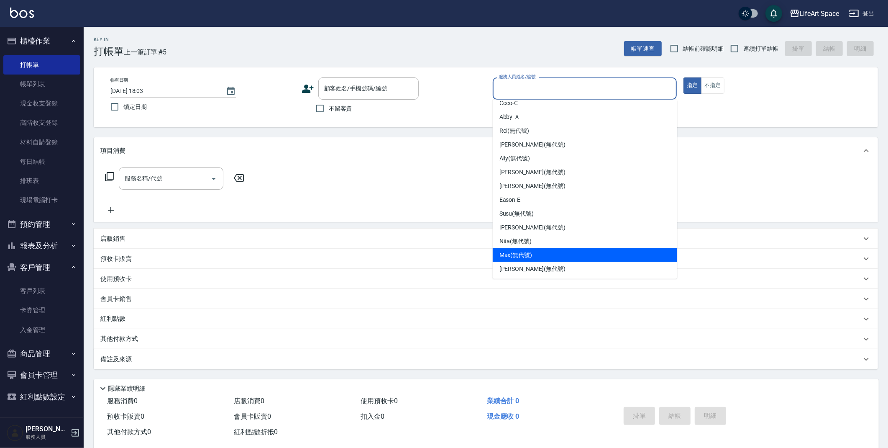
click at [530, 256] on span "[PERSON_NAME] (無代號)" at bounding box center [515, 255] width 33 height 9
type input "[PERSON_NAME](無代號)"
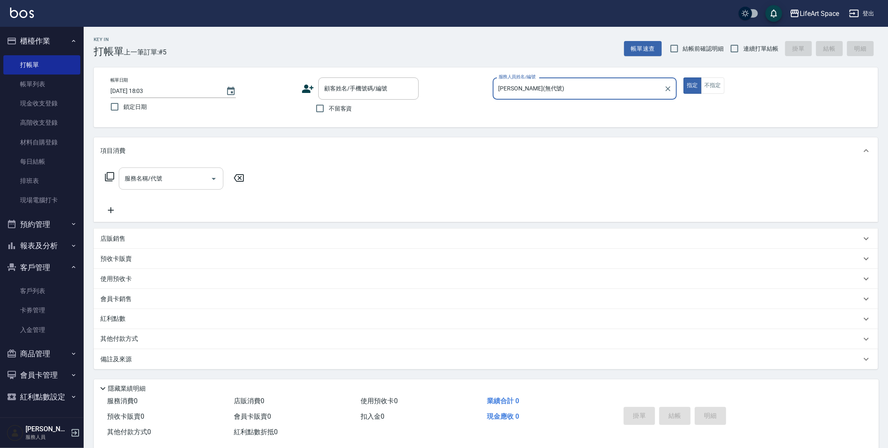
click at [161, 178] on div "服務名稱/代號 服務名稱/代號" at bounding box center [171, 178] width 105 height 22
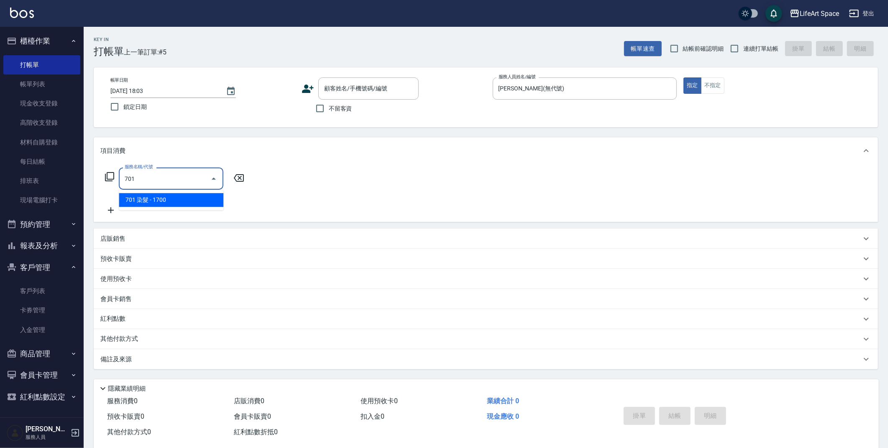
click at [164, 205] on span "701 染髮 - 1700" at bounding box center [171, 200] width 105 height 14
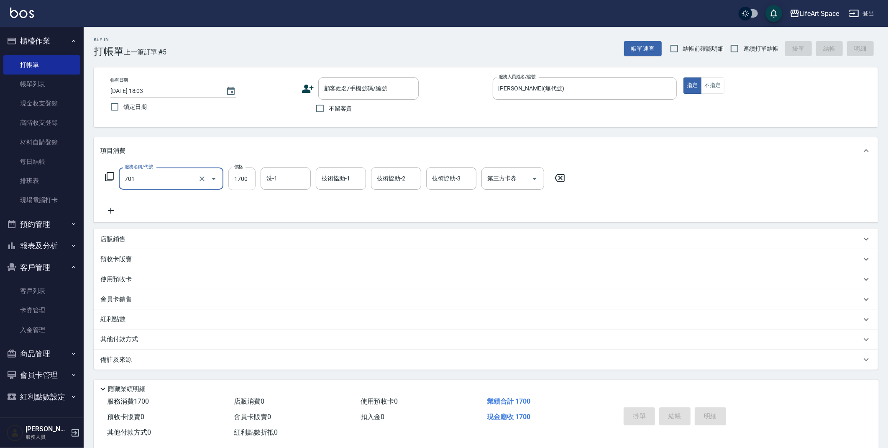
type input "701 染髮(701)"
click at [239, 182] on input "1700" at bounding box center [241, 178] width 27 height 23
type input "5200"
click at [203, 355] on div "備註及來源" at bounding box center [480, 359] width 761 height 9
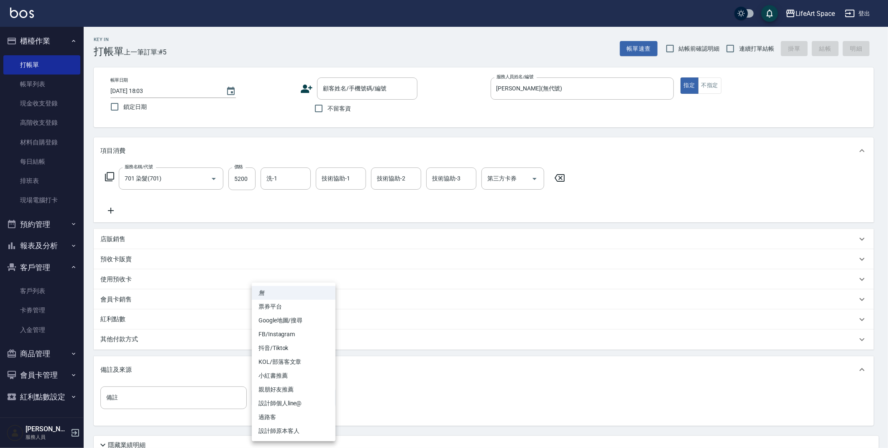
click at [264, 391] on body "LifeArt Space 登出 櫃檯作業 打帳單 帳單列表 現金收支登錄 高階收支登錄 材料自購登錄 每日結帳 排班表 現場電腦打卡 預約管理 預約管理 單…" at bounding box center [444, 258] width 888 height 516
click at [293, 405] on li "設計師個人line@" at bounding box center [294, 403] width 84 height 14
type input "設計師個人line@"
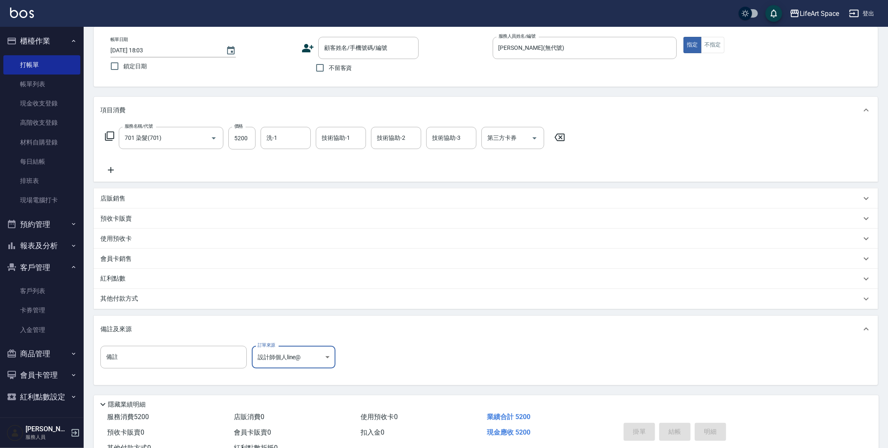
scroll to position [0, 0]
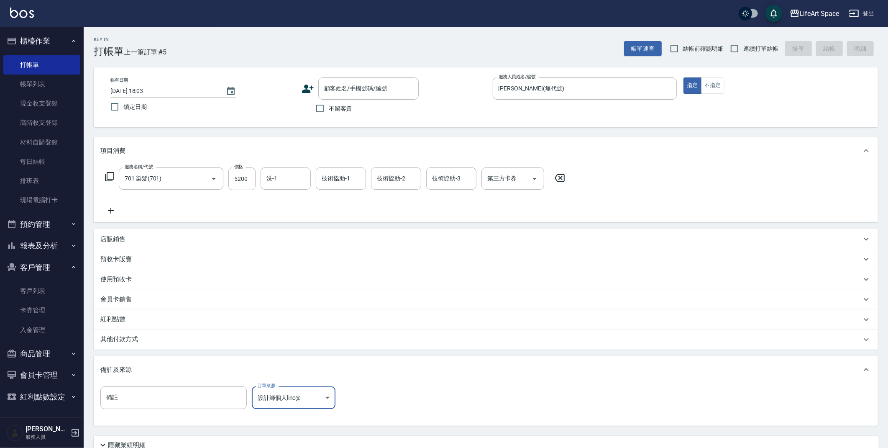
click at [332, 110] on span "不留客資" at bounding box center [340, 108] width 23 height 9
click at [329, 110] on input "不留客資" at bounding box center [320, 109] width 18 height 18
checkbox input "true"
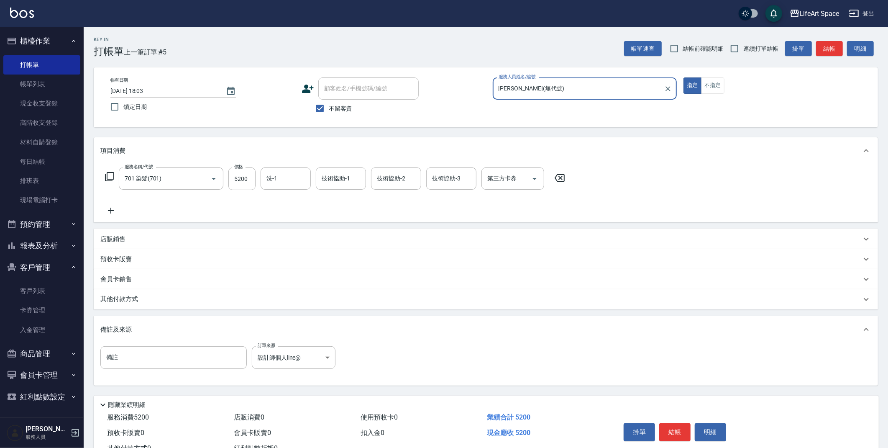
scroll to position [31, 0]
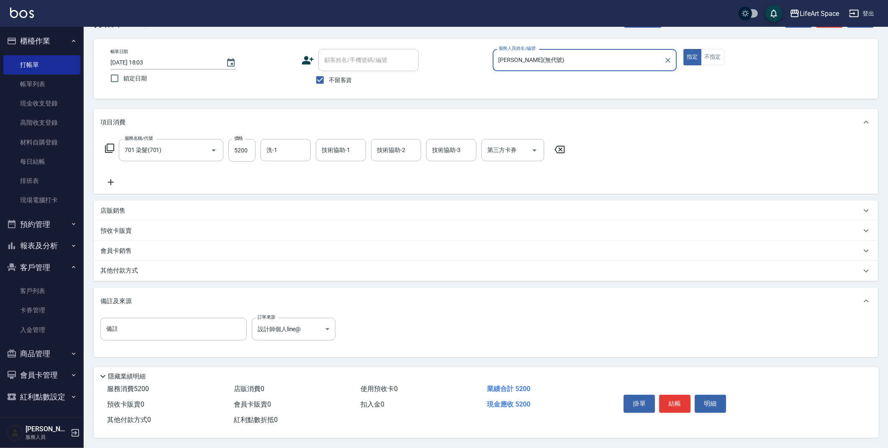
click at [668, 406] on button "結帳" at bounding box center [674, 403] width 31 height 18
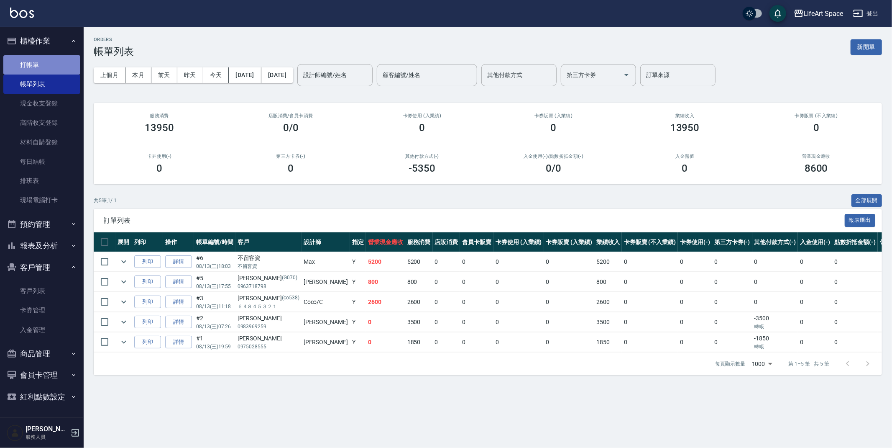
click at [22, 61] on link "打帳單" at bounding box center [41, 64] width 77 height 19
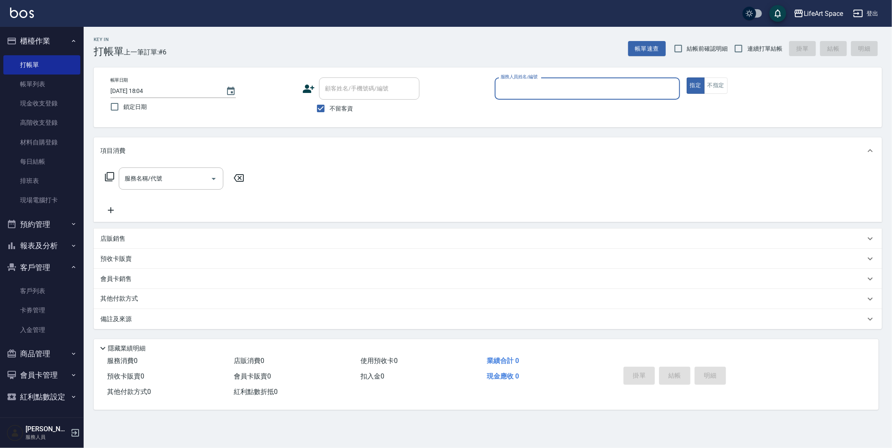
drag, startPoint x: 539, startPoint y: 75, endPoint x: 542, endPoint y: 84, distance: 8.9
click at [539, 75] on div "帳單日期 [DATE] 18:04 鎖定日期 顧客姓名/手機號碼/編號 顧客姓名/手機號碼/編號 不留客資 服務人員姓名/編號 服務人員姓名/編號 指定 不指定" at bounding box center [488, 97] width 789 height 60
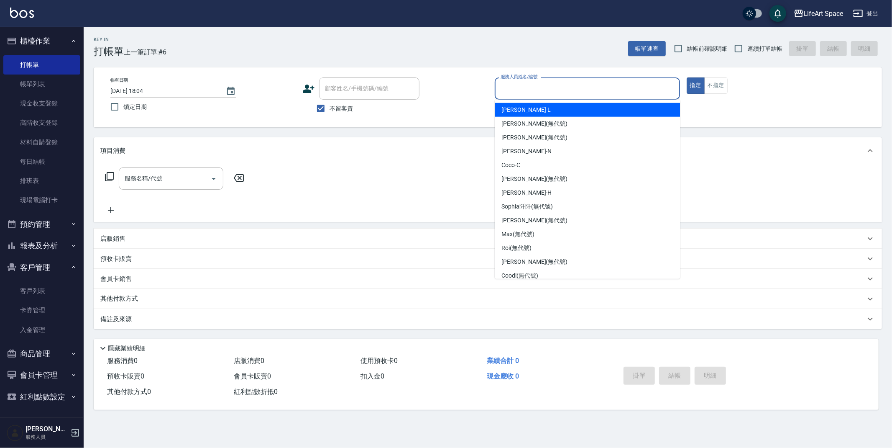
click at [543, 87] on input "服務人員姓名/編號" at bounding box center [588, 88] width 178 height 15
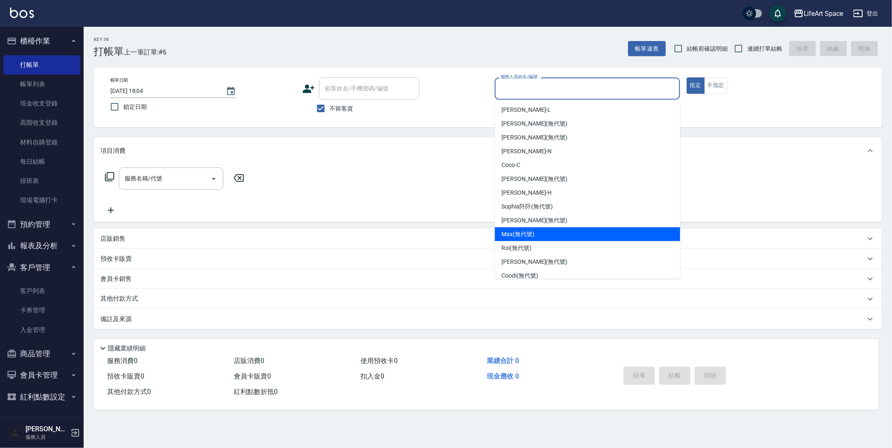
click at [513, 233] on span "[PERSON_NAME] (無代號)" at bounding box center [518, 234] width 33 height 9
type input "[PERSON_NAME](無代號)"
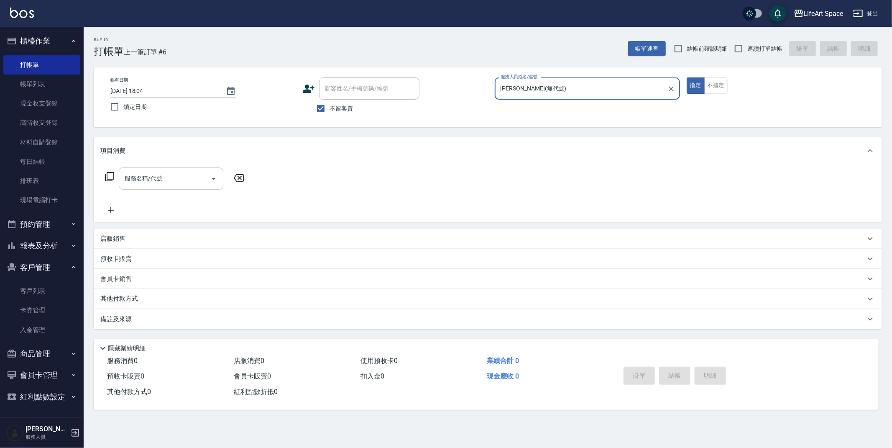
drag, startPoint x: 161, startPoint y: 172, endPoint x: 165, endPoint y: 170, distance: 4.9
click at [161, 172] on input "服務名稱/代號" at bounding box center [165, 178] width 85 height 15
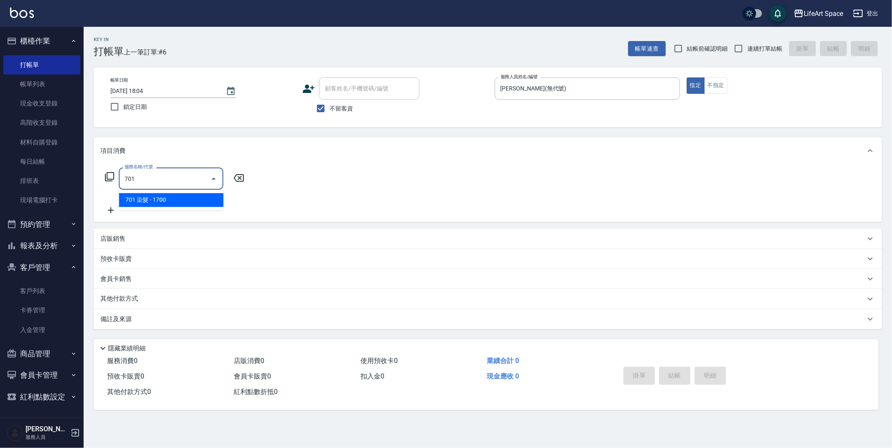
click at [179, 205] on span "701 染髮 - 1700" at bounding box center [171, 200] width 105 height 14
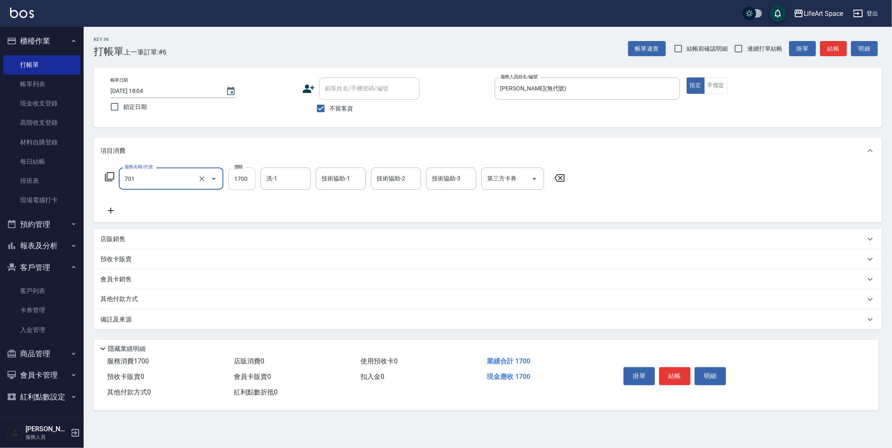
type input "701 染髮(701)"
click at [247, 184] on input "1700" at bounding box center [241, 178] width 27 height 23
type input "5200"
click at [345, 182] on input "技術協助-1" at bounding box center [341, 178] width 43 height 15
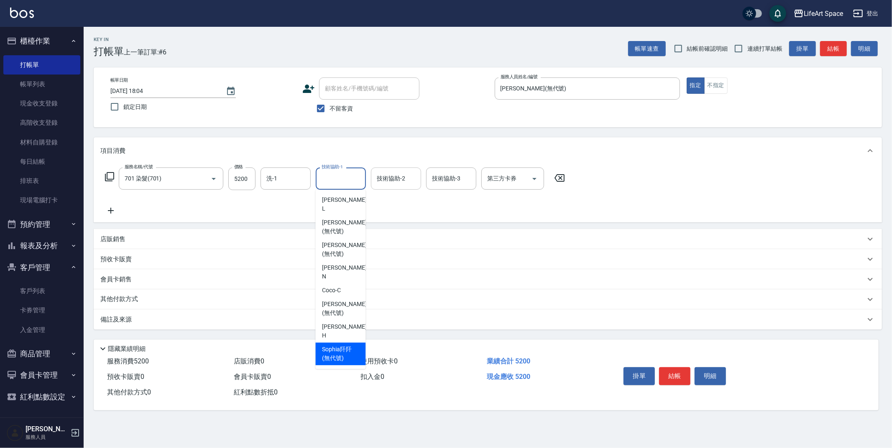
drag, startPoint x: 331, startPoint y: 321, endPoint x: 399, endPoint y: 188, distance: 149.7
click at [331, 345] on span "[PERSON_NAME]阡 (無代號)" at bounding box center [340, 354] width 37 height 18
type input "[PERSON_NAME]阡(無代號)"
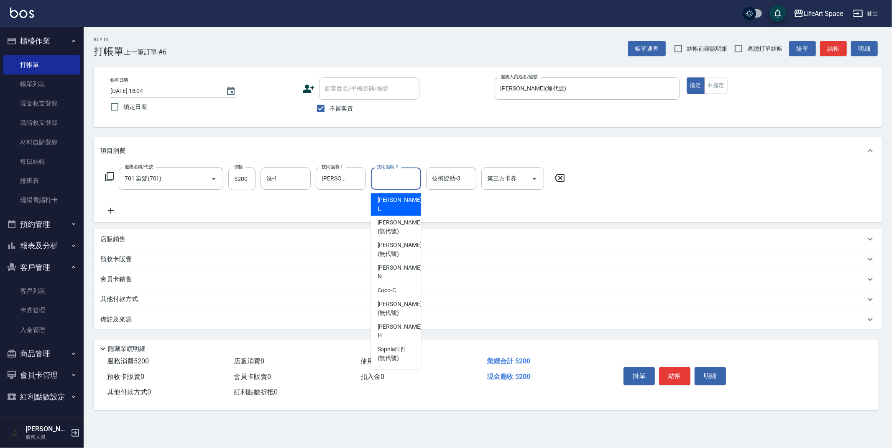
click at [395, 171] on div "技術協助-2 技術協助-2" at bounding box center [396, 178] width 50 height 22
click at [395, 345] on span "[PERSON_NAME]阡 (無代號)" at bounding box center [396, 354] width 37 height 18
type input "[PERSON_NAME]阡(無代號)"
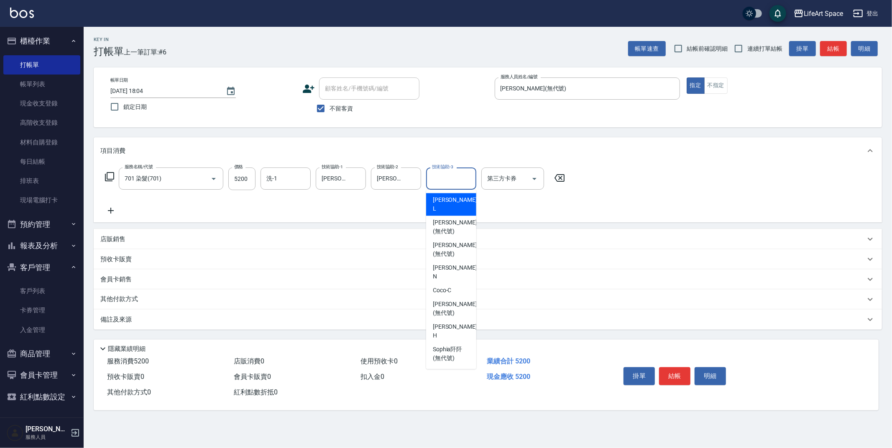
click at [438, 177] on div "技術協助-3 技術協助-3" at bounding box center [451, 178] width 50 height 22
click at [446, 345] on span "[PERSON_NAME]阡 (無代號)" at bounding box center [451, 354] width 37 height 18
type input "[PERSON_NAME]阡(無代號)"
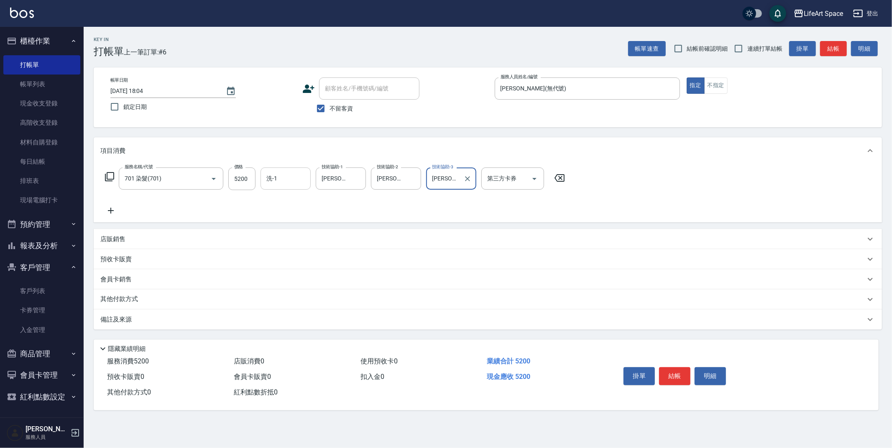
drag, startPoint x: 284, startPoint y: 174, endPoint x: 284, endPoint y: 189, distance: 14.2
click at [284, 174] on input "洗-1" at bounding box center [285, 178] width 43 height 15
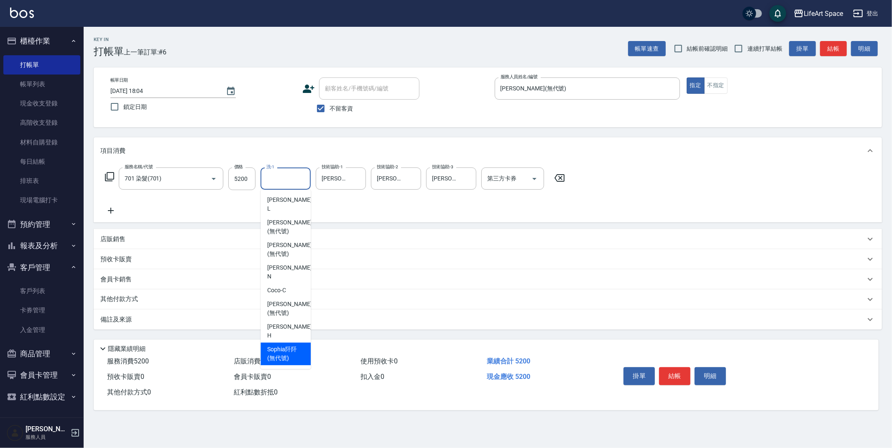
click at [286, 345] on span "[PERSON_NAME]阡 (無代號)" at bounding box center [285, 354] width 37 height 18
type input "[PERSON_NAME]阡(無代號)"
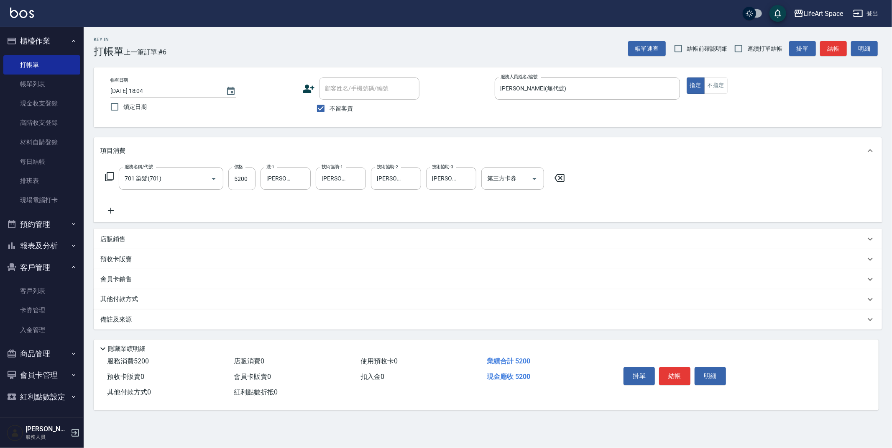
click at [110, 213] on icon at bounding box center [110, 210] width 21 height 10
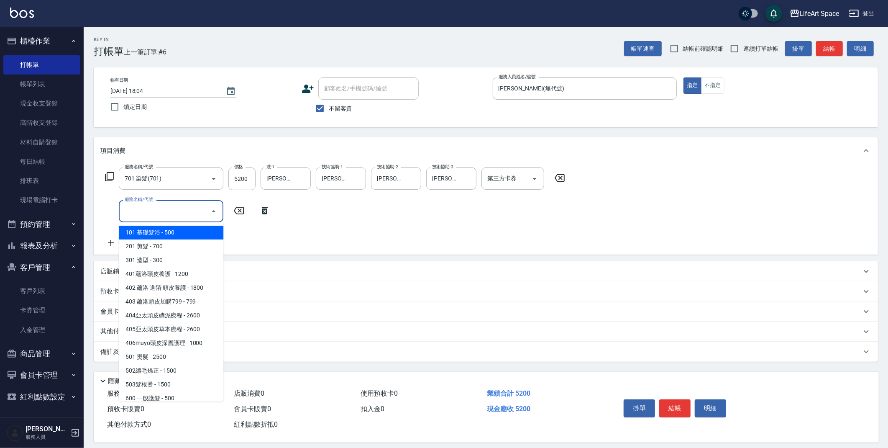
click at [177, 217] on input "服務名稱/代號" at bounding box center [165, 211] width 85 height 15
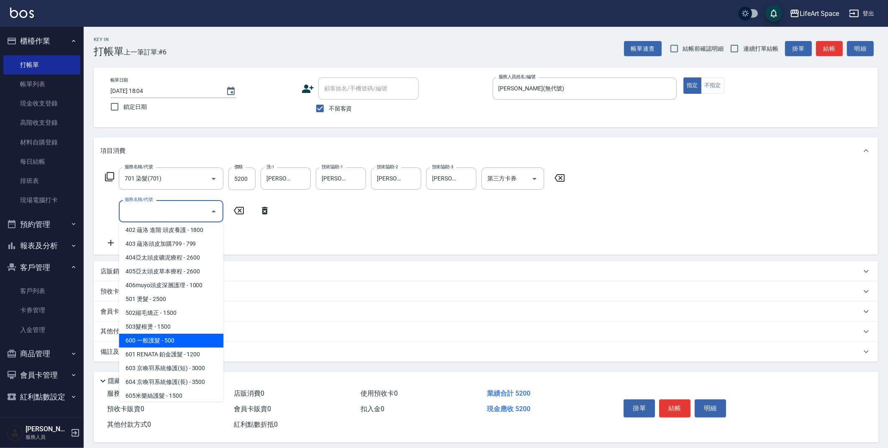
scroll to position [131, 0]
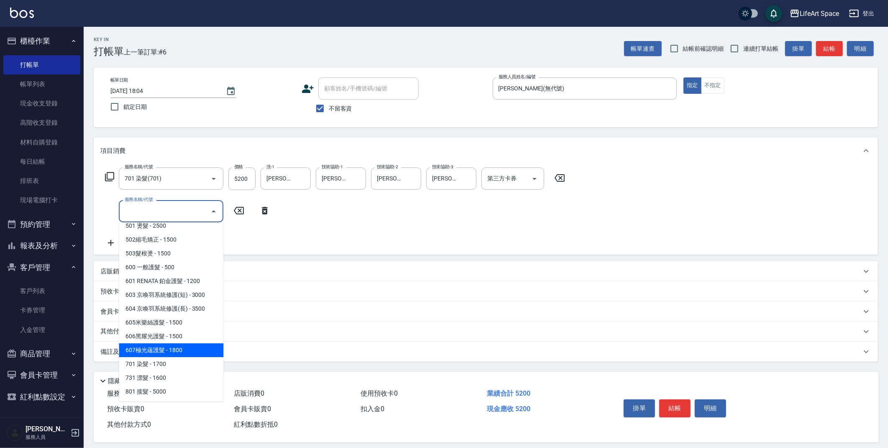
click at [180, 349] on span "607極光蘊護髮 - 1800" at bounding box center [171, 350] width 105 height 14
type input "607極光蘊護髮(607)"
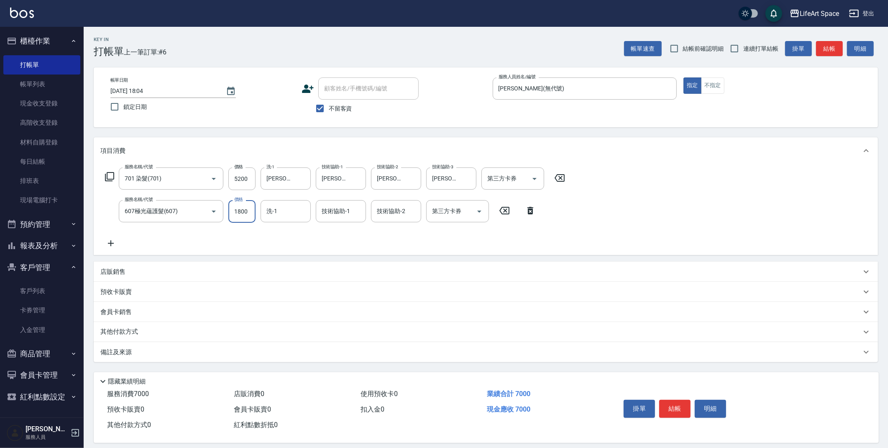
click at [247, 215] on input "1800" at bounding box center [241, 211] width 27 height 23
type input "2200"
click at [358, 206] on input "技術協助-1" at bounding box center [341, 211] width 43 height 15
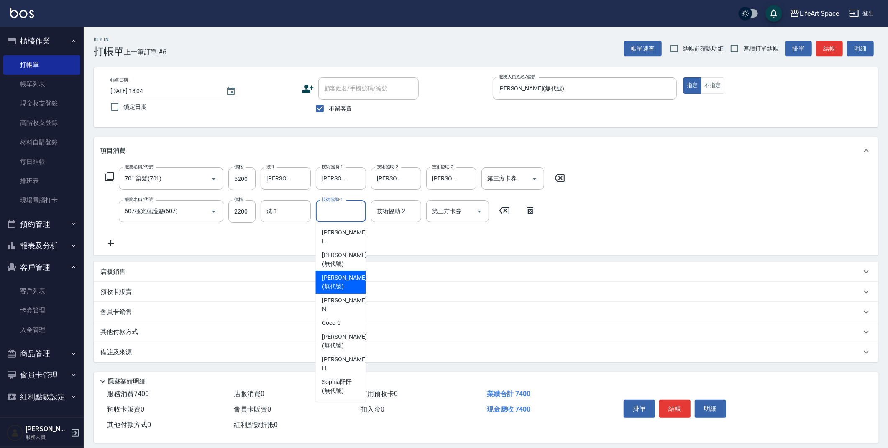
click at [341, 278] on span "[PERSON_NAME] (無代號)" at bounding box center [344, 282] width 44 height 18
type input "[PERSON_NAME](無代號)"
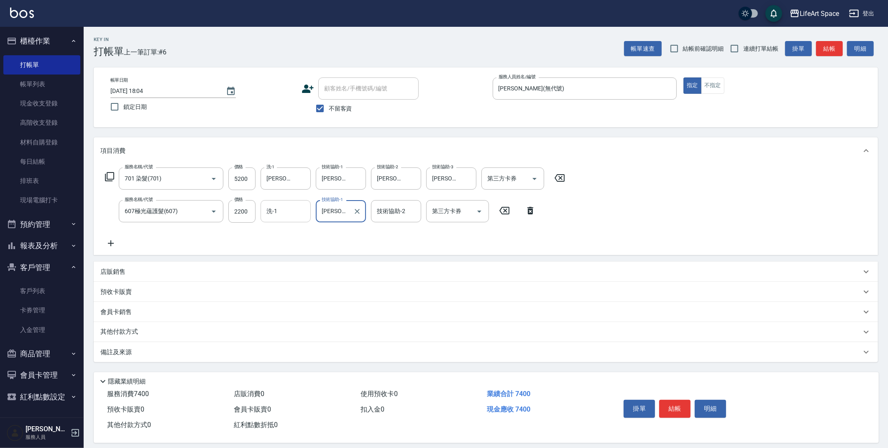
click at [286, 215] on input "洗-1" at bounding box center [285, 211] width 43 height 15
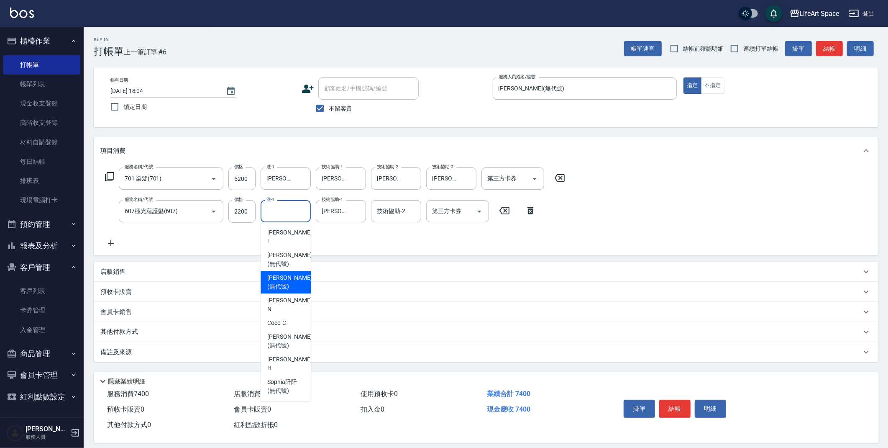
click at [288, 273] on span "[PERSON_NAME] (無代號)" at bounding box center [289, 282] width 44 height 18
type input "[PERSON_NAME](無代號)"
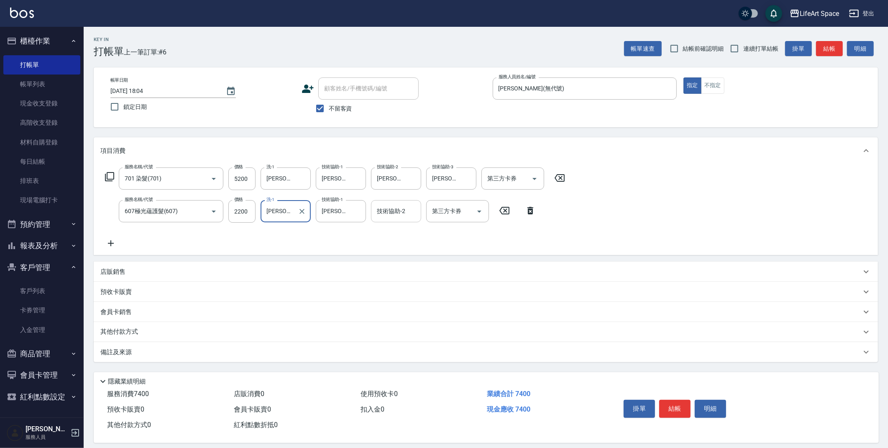
click at [387, 215] on input "技術協助-2" at bounding box center [396, 211] width 43 height 15
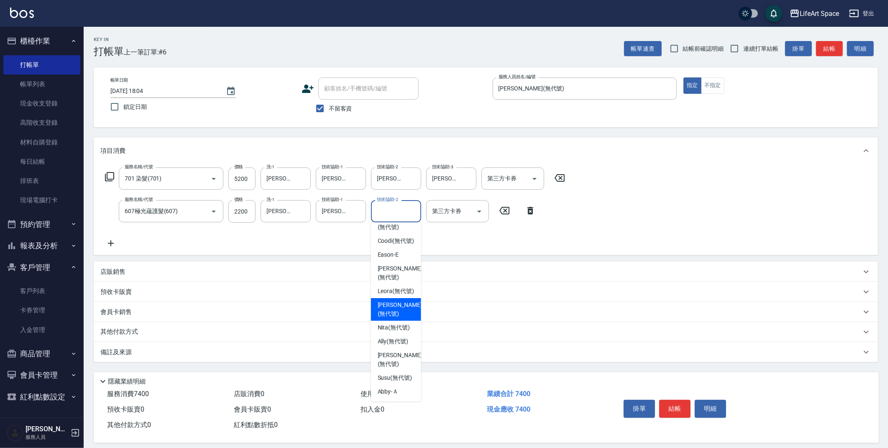
scroll to position [0, 0]
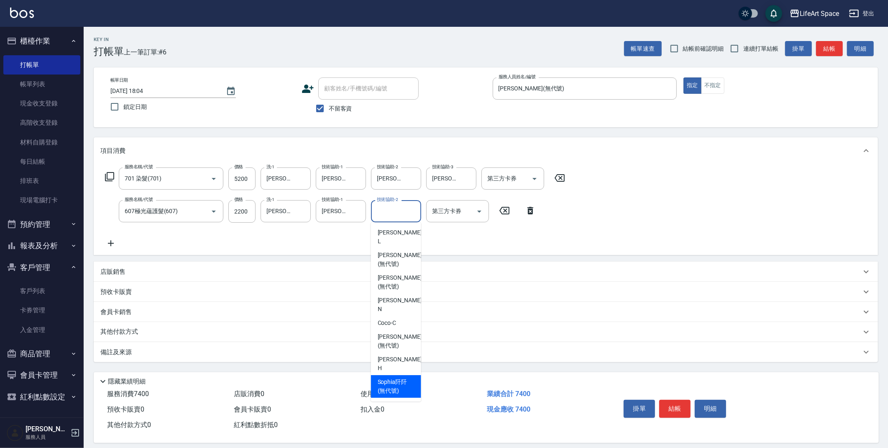
drag, startPoint x: 397, startPoint y: 355, endPoint x: 215, endPoint y: 356, distance: 181.1
click at [397, 377] on span "[PERSON_NAME]阡 (無代號)" at bounding box center [396, 386] width 37 height 18
type input "[PERSON_NAME]阡(無代號)"
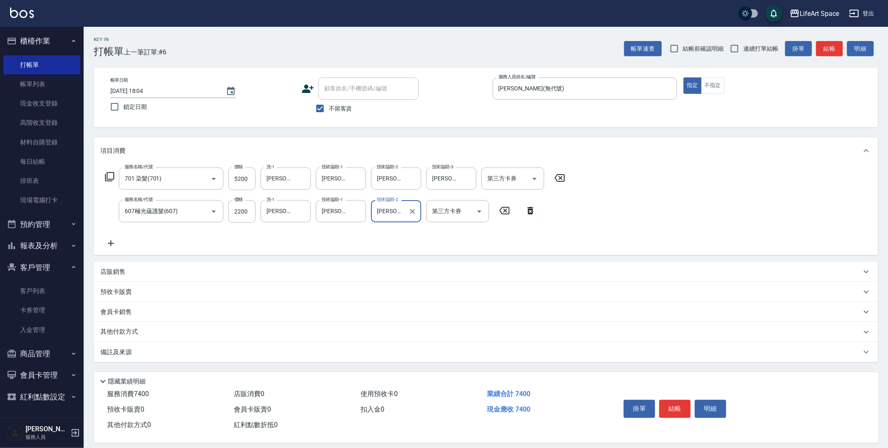
click at [213, 353] on div "備註及來源" at bounding box center [480, 352] width 761 height 9
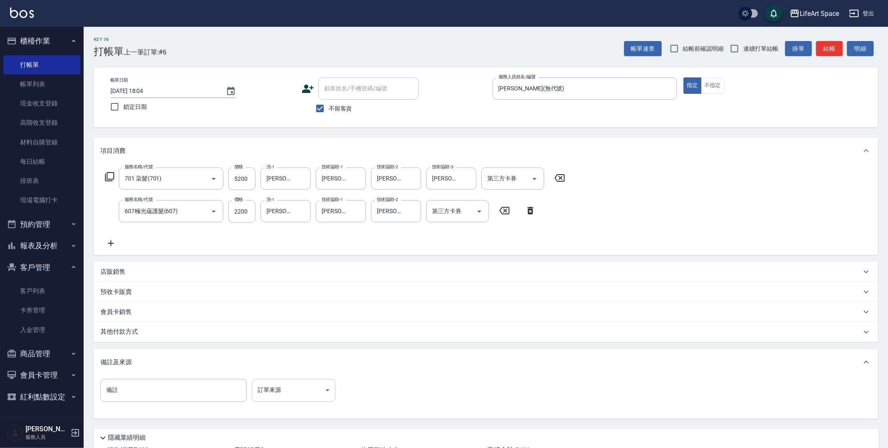
click at [297, 386] on body "LifeArt Space 登出 櫃檯作業 打帳單 帳單列表 現金收支登錄 高階收支登錄 材料自購登錄 每日結帳 排班表 現場電腦打卡 預約管理 預約管理 單…" at bounding box center [444, 254] width 888 height 509
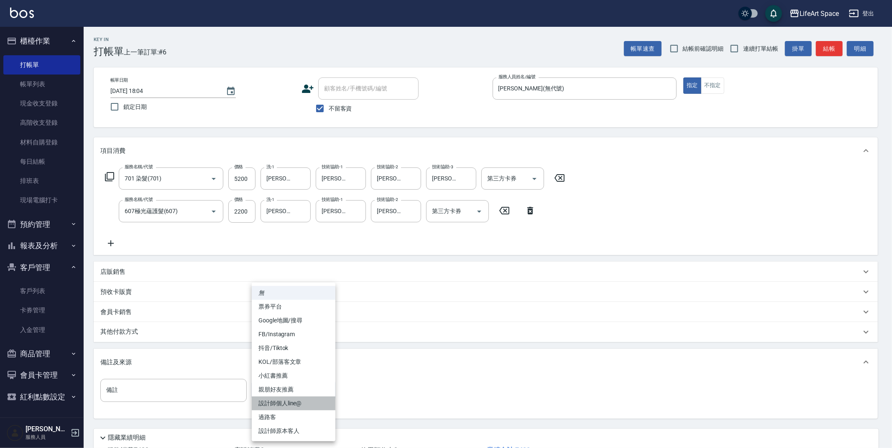
click at [302, 404] on li "設計師個人line@" at bounding box center [294, 403] width 84 height 14
type input "設計師個人line@"
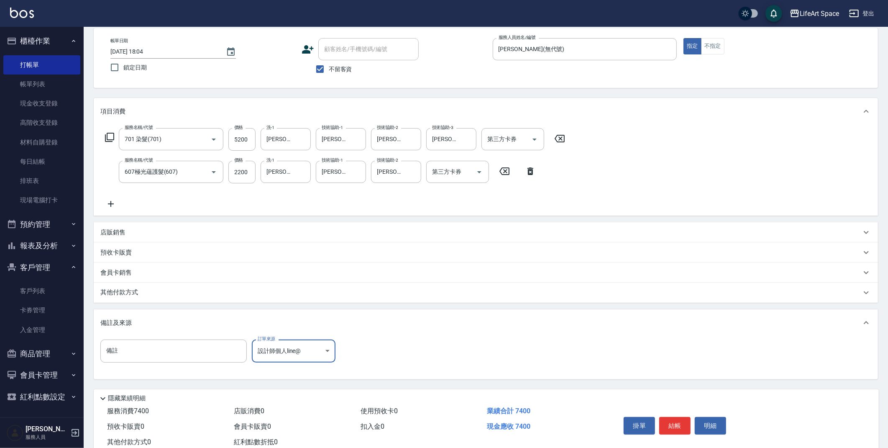
scroll to position [64, 0]
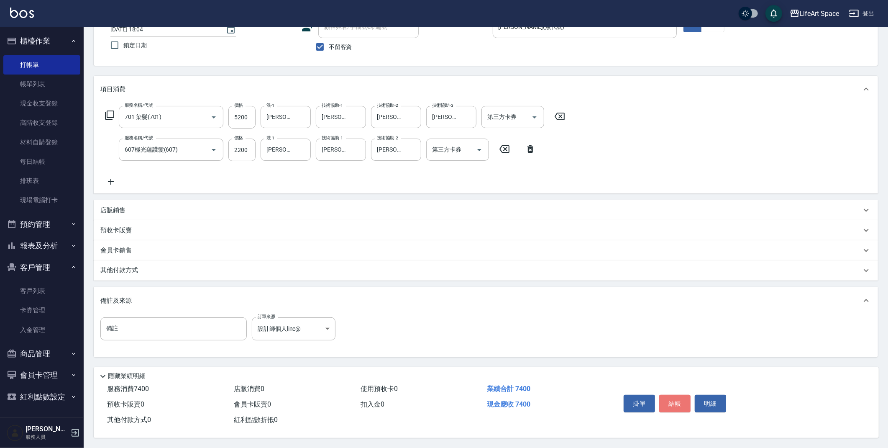
click at [675, 399] on button "結帳" at bounding box center [674, 403] width 31 height 18
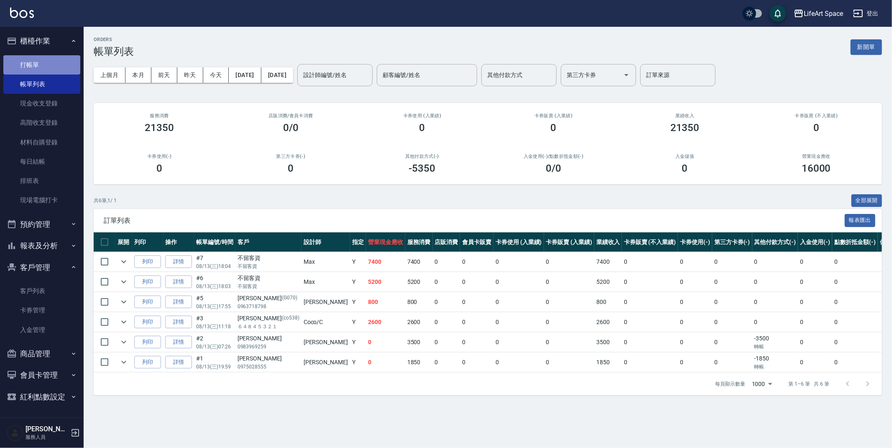
click at [49, 64] on link "打帳單" at bounding box center [41, 64] width 77 height 19
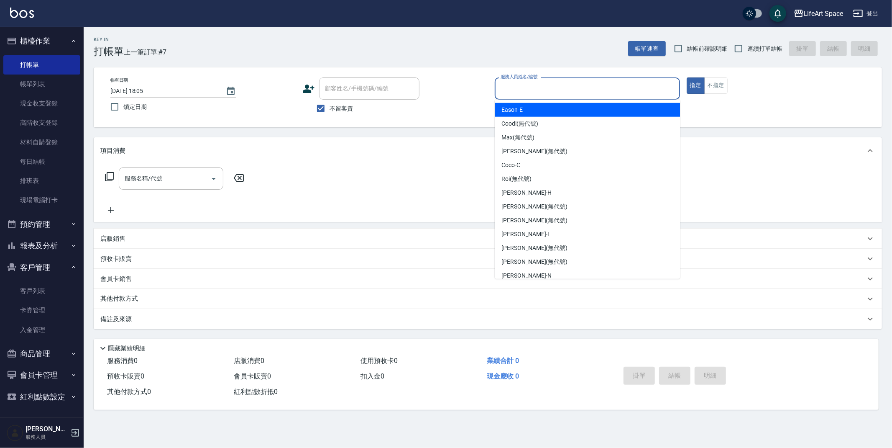
click at [547, 85] on input "服務人員姓名/編號" at bounding box center [588, 88] width 178 height 15
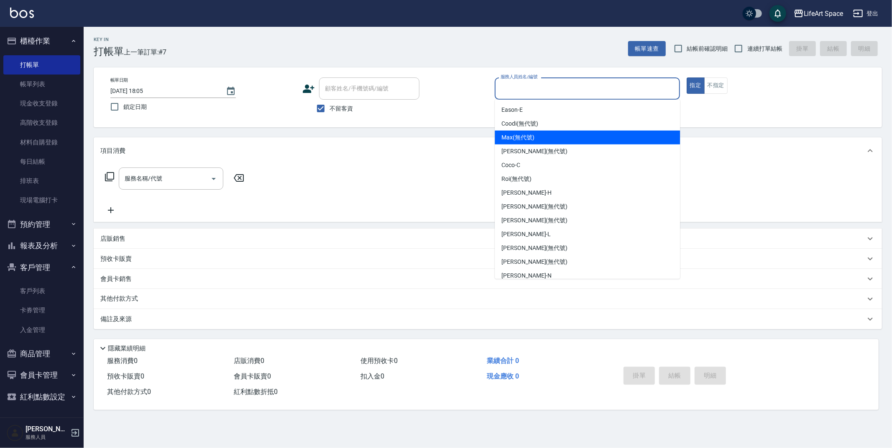
click at [541, 137] on div "[PERSON_NAME] (無代號)" at bounding box center [587, 138] width 185 height 14
type input "[PERSON_NAME](無代號)"
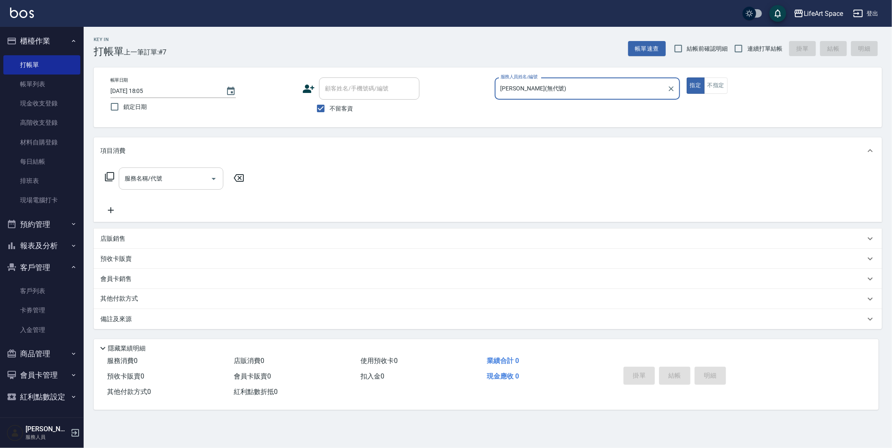
click at [152, 177] on input "服務名稱/代號" at bounding box center [165, 178] width 85 height 15
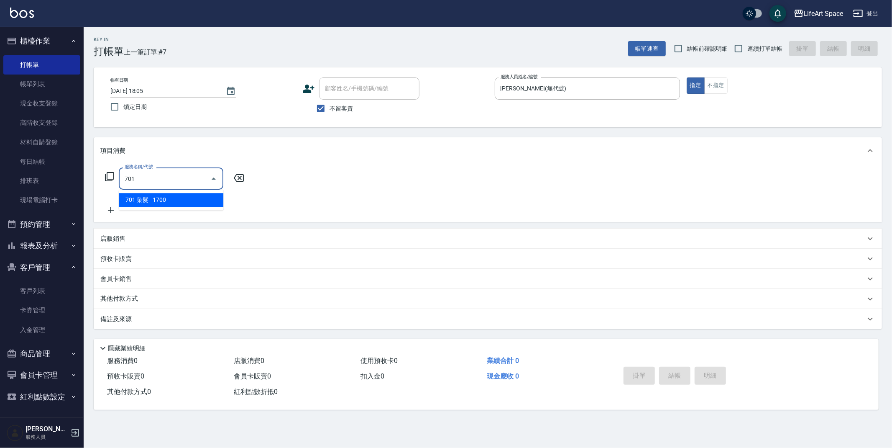
click at [181, 205] on span "701 染髮 - 1700" at bounding box center [171, 200] width 105 height 14
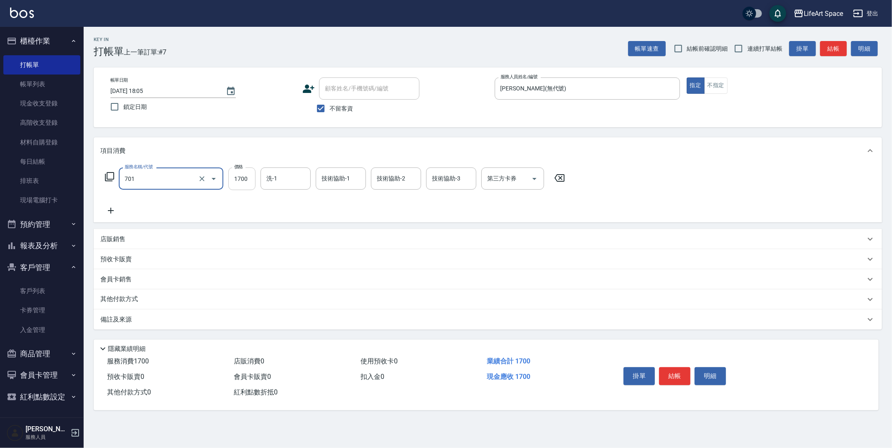
type input "701 染髮(701)"
click at [245, 184] on input "1700" at bounding box center [241, 178] width 27 height 23
type input "5200"
click at [113, 209] on icon at bounding box center [110, 210] width 21 height 10
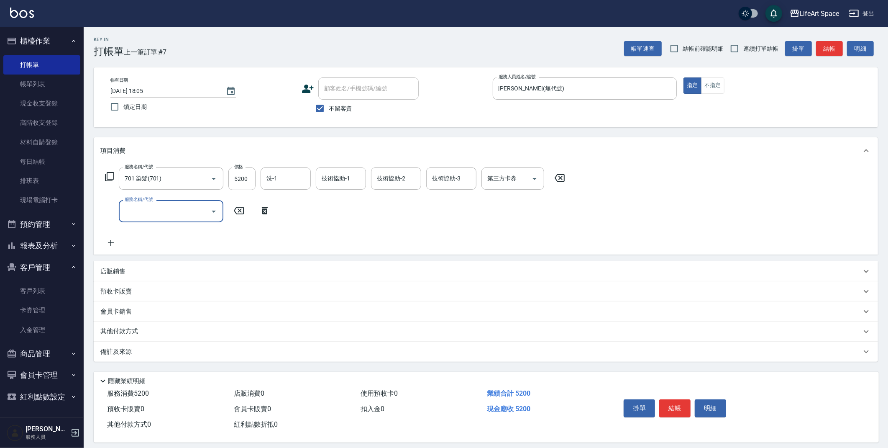
drag, startPoint x: 157, startPoint y: 212, endPoint x: 160, endPoint y: 217, distance: 6.2
click at [157, 212] on input "服務名稱/代號" at bounding box center [165, 211] width 85 height 15
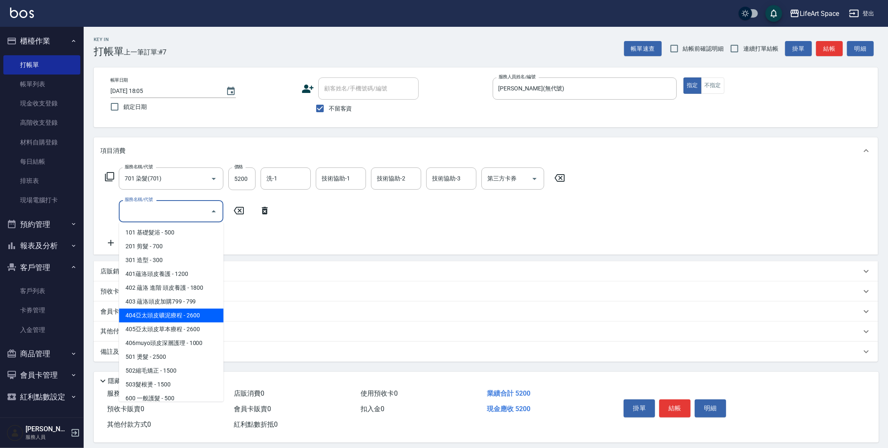
scroll to position [131, 0]
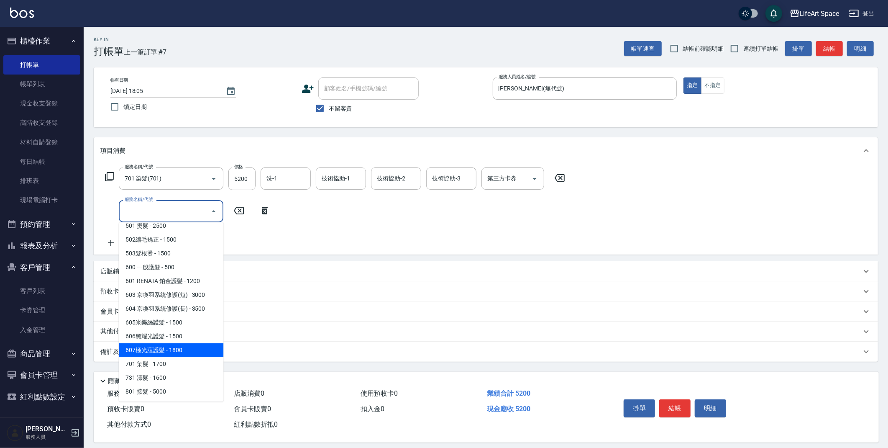
click at [179, 347] on span "607極光蘊護髮 - 1800" at bounding box center [171, 350] width 105 height 14
type input "607極光蘊護髮(607)"
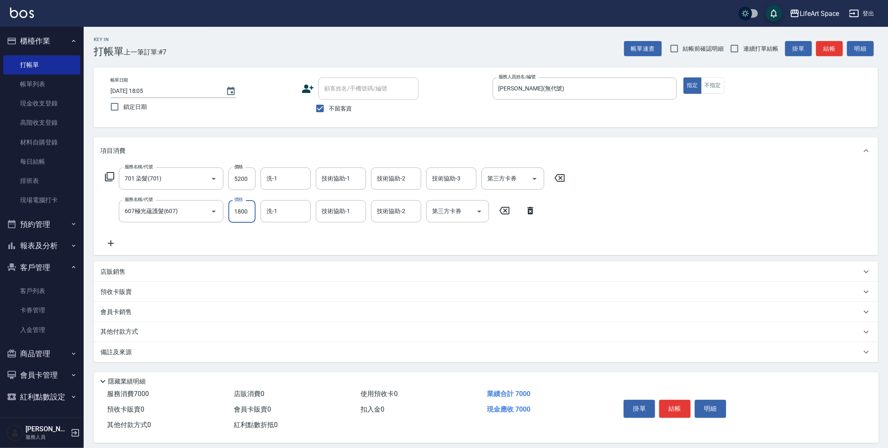
click at [252, 205] on input "1800" at bounding box center [241, 211] width 27 height 23
click at [250, 210] on input "1800" at bounding box center [241, 211] width 27 height 23
type input "2200"
click at [344, 183] on input "技術協助-1" at bounding box center [341, 178] width 43 height 15
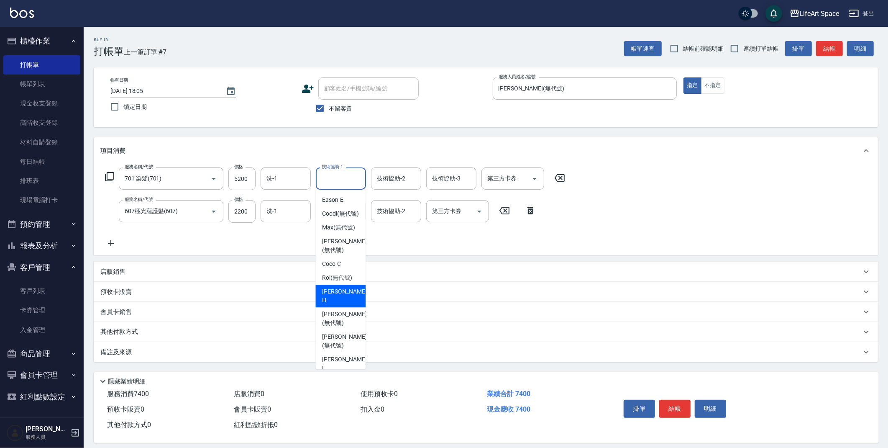
scroll to position [236, 0]
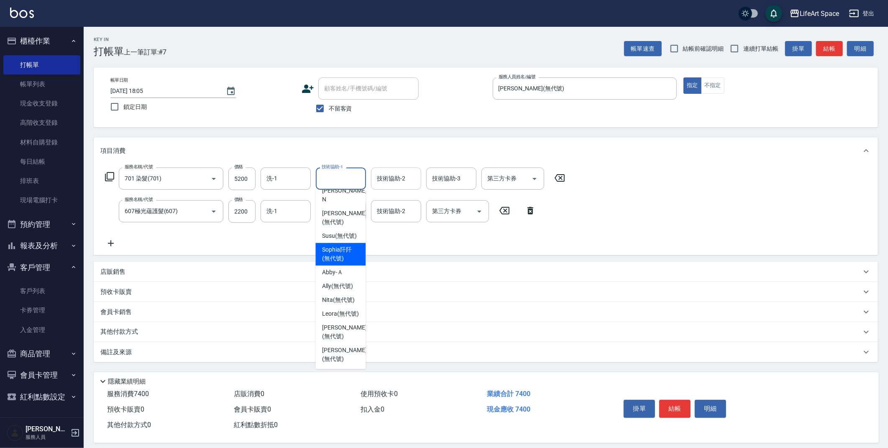
drag, startPoint x: 344, startPoint y: 235, endPoint x: 403, endPoint y: 184, distance: 78.0
click at [344, 245] on span "[PERSON_NAME]阡 (無代號)" at bounding box center [340, 254] width 37 height 18
type input "[PERSON_NAME]阡(無代號)"
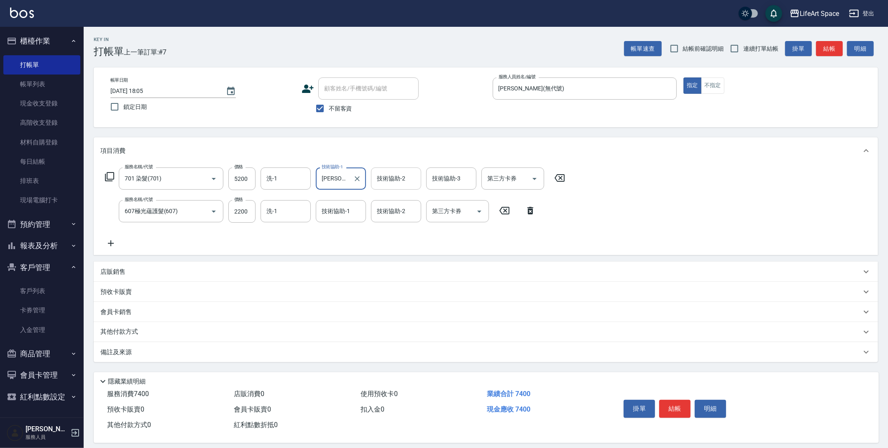
click at [405, 179] on div "技術協助-2 技術協助-2" at bounding box center [396, 178] width 50 height 22
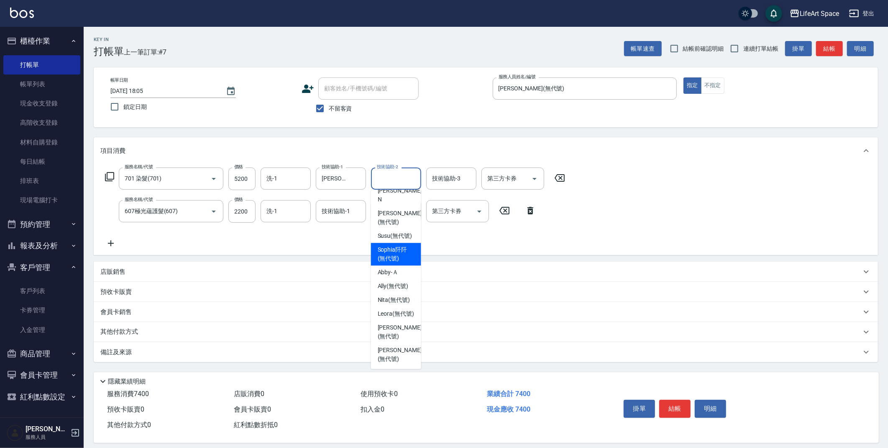
click at [399, 245] on span "[PERSON_NAME]阡 (無代號)" at bounding box center [396, 254] width 37 height 18
type input "[PERSON_NAME]阡(無代號)"
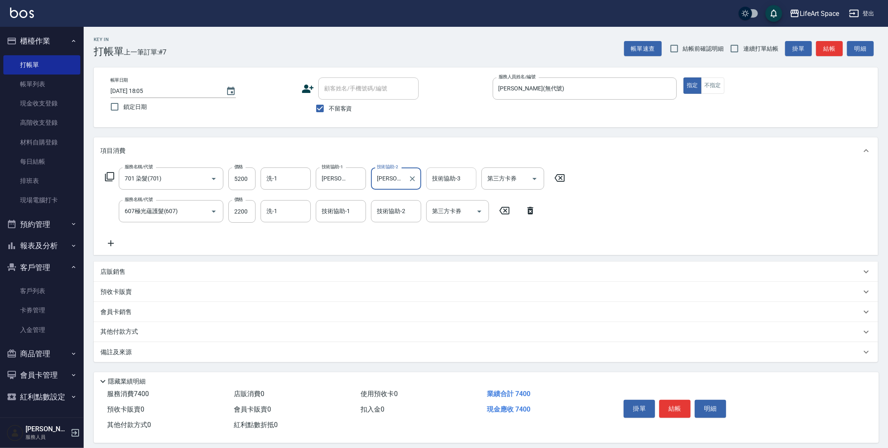
click at [450, 187] on div "技術協助-3" at bounding box center [451, 178] width 50 height 22
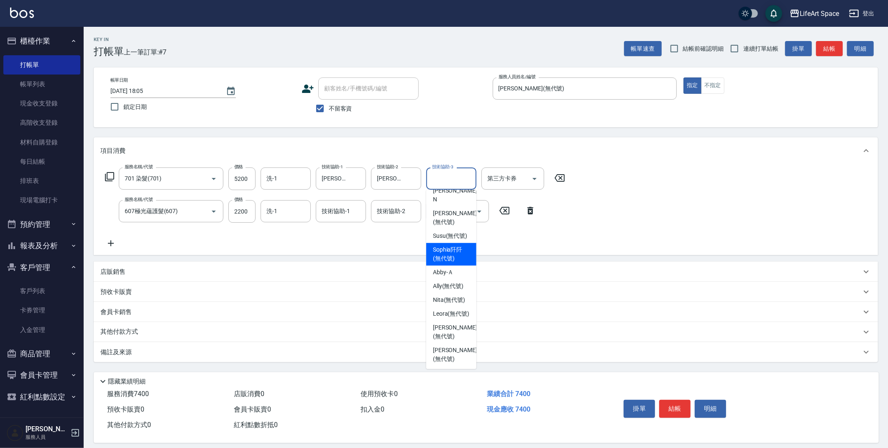
click at [449, 245] on span "[PERSON_NAME]阡 (無代號)" at bounding box center [451, 254] width 37 height 18
type input "[PERSON_NAME]阡(無代號)"
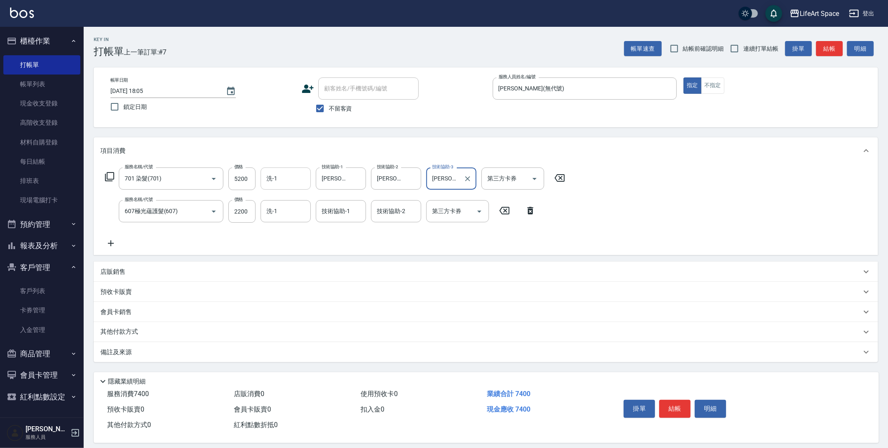
click at [284, 179] on input "洗-1" at bounding box center [285, 178] width 43 height 15
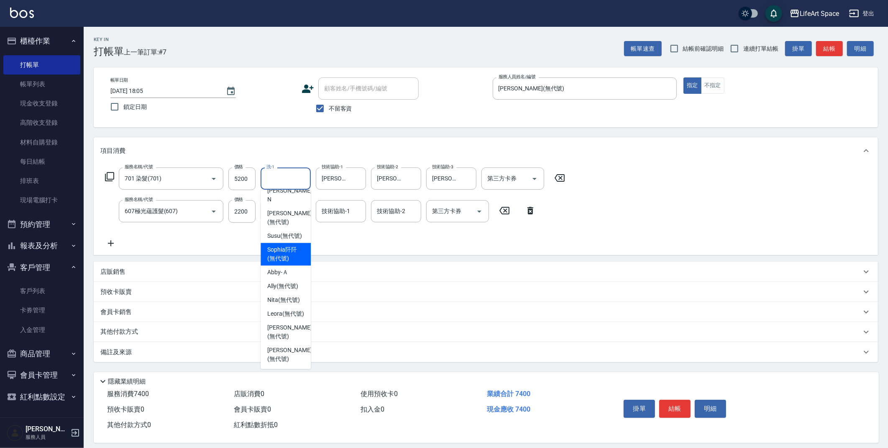
click at [286, 245] on span "[PERSON_NAME]阡 (無代號)" at bounding box center [285, 254] width 37 height 18
type input "[PERSON_NAME]阡(無代號)"
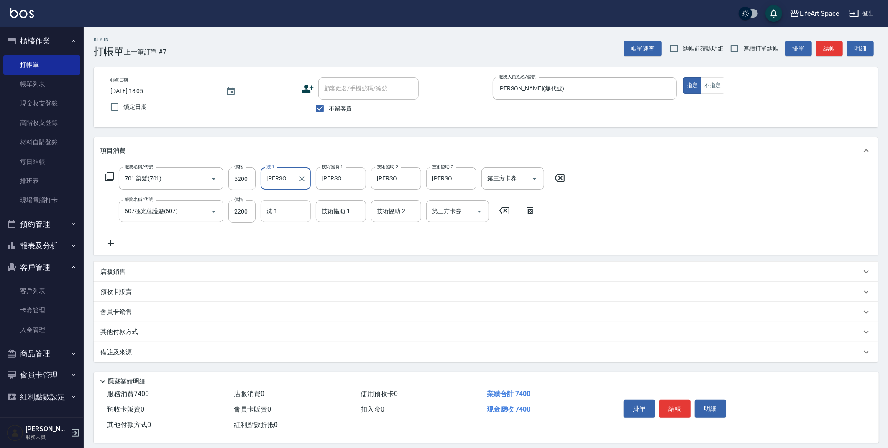
click at [286, 213] on input "洗-1" at bounding box center [285, 211] width 43 height 15
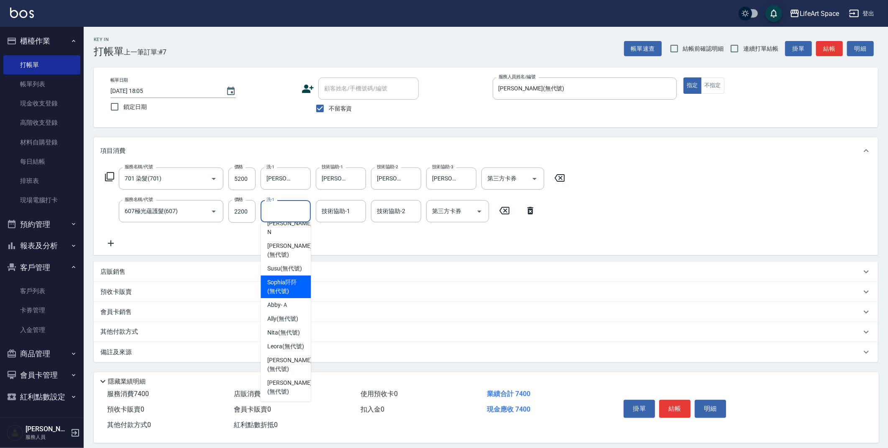
drag, startPoint x: 289, startPoint y: 266, endPoint x: 325, endPoint y: 236, distance: 45.7
click at [289, 278] on span "[PERSON_NAME]阡 (無代號)" at bounding box center [285, 287] width 37 height 18
type input "[PERSON_NAME]阡(無代號)"
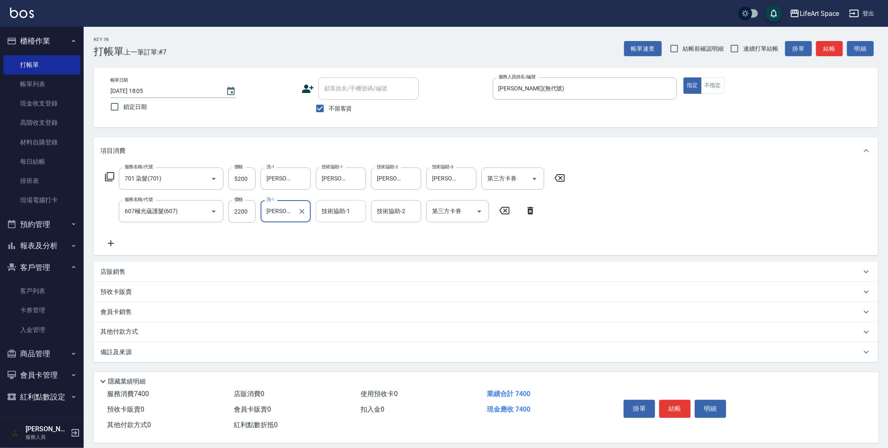
click at [337, 213] on div "技術協助-1 技術協助-1" at bounding box center [341, 211] width 50 height 22
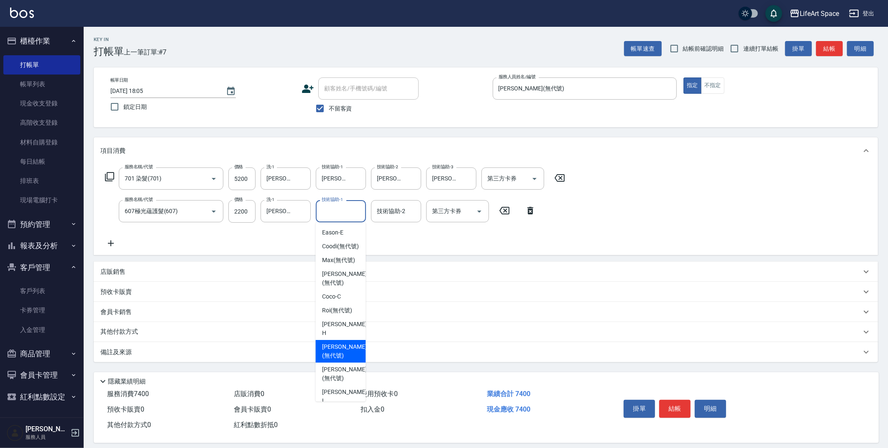
drag, startPoint x: 335, startPoint y: 355, endPoint x: 367, endPoint y: 254, distance: 105.8
click at [335, 355] on span "[PERSON_NAME] (無代號)" at bounding box center [344, 351] width 44 height 18
type input "[PERSON_NAME](無代號)"
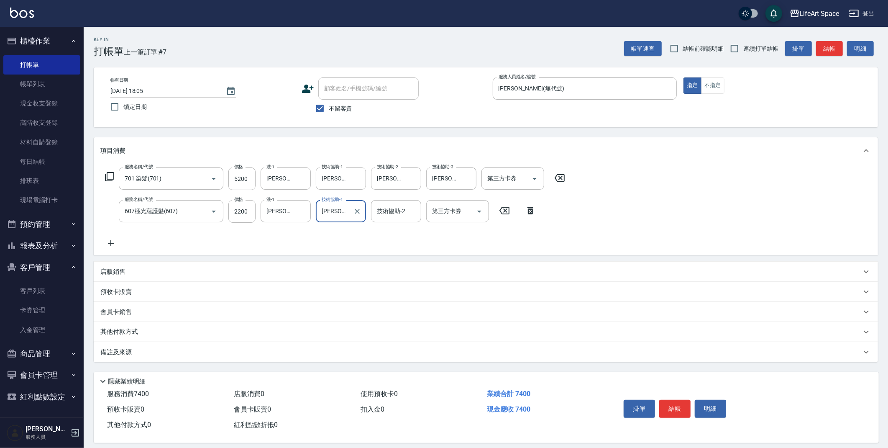
click at [393, 215] on div "技術協助-2 技術協助-2" at bounding box center [396, 211] width 50 height 22
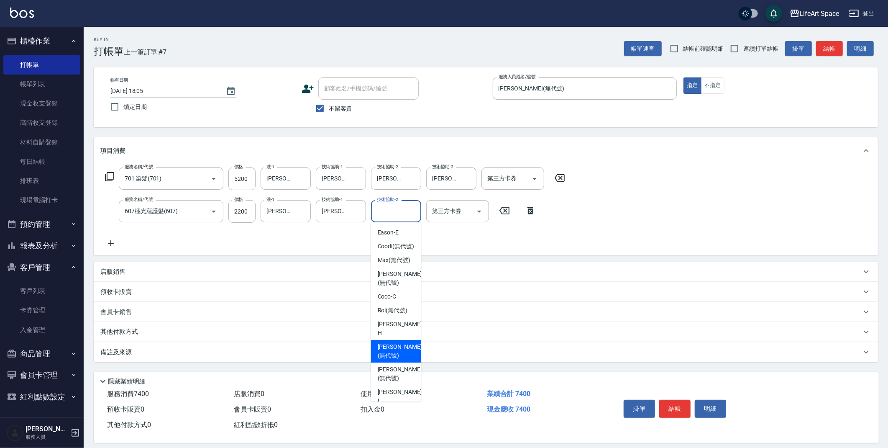
click at [400, 353] on span "[PERSON_NAME] (無代號)" at bounding box center [400, 351] width 44 height 18
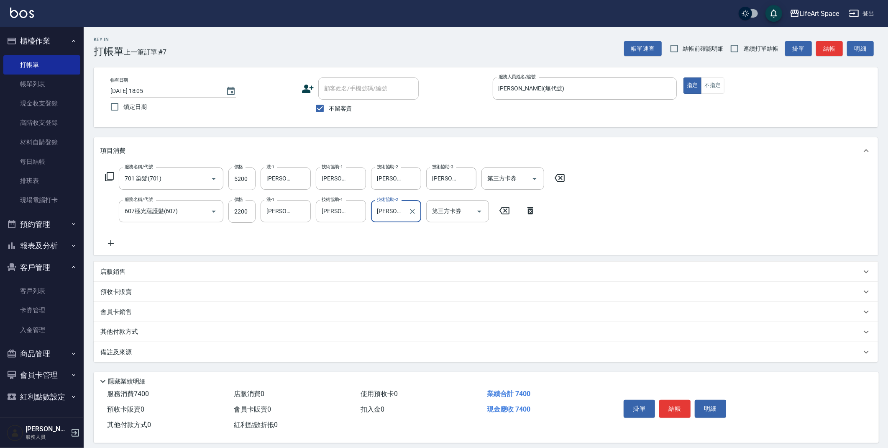
type input "[PERSON_NAME](無代號)"
click at [386, 357] on div "備註及來源" at bounding box center [486, 352] width 784 height 20
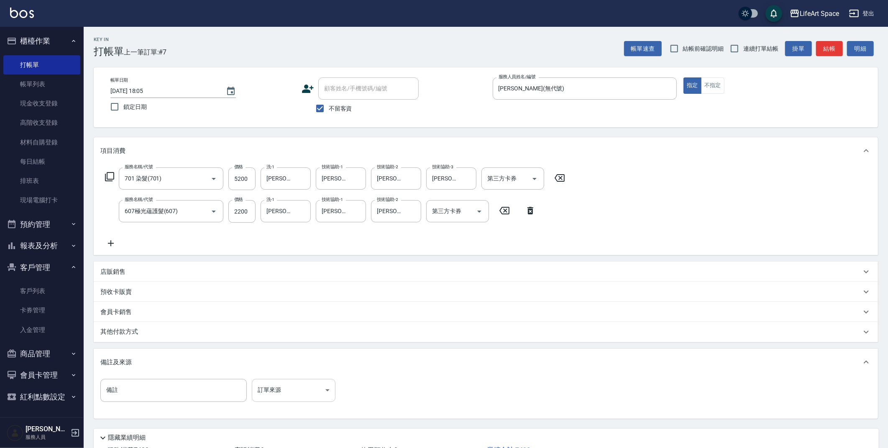
click at [295, 394] on body "LifeArt Space 登出 櫃檯作業 打帳單 帳單列表 現金收支登錄 高階收支登錄 材料自購登錄 每日結帳 排班表 現場電腦打卡 預約管理 預約管理 單…" at bounding box center [444, 254] width 888 height 509
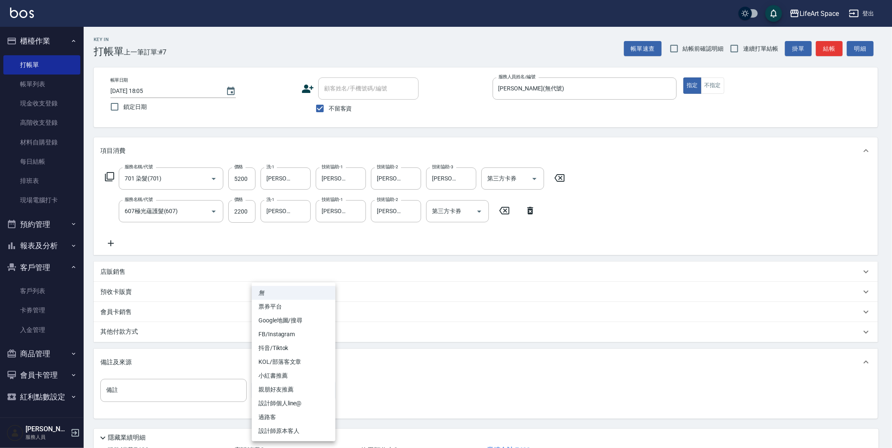
drag, startPoint x: 304, startPoint y: 431, endPoint x: 305, endPoint y: 427, distance: 4.5
click at [304, 430] on li "設計師原本客人" at bounding box center [294, 431] width 84 height 14
type input "設計師原本客人"
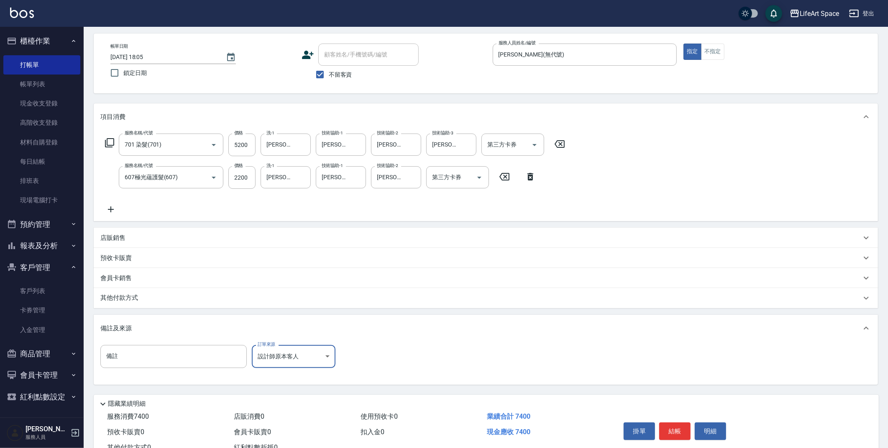
scroll to position [64, 0]
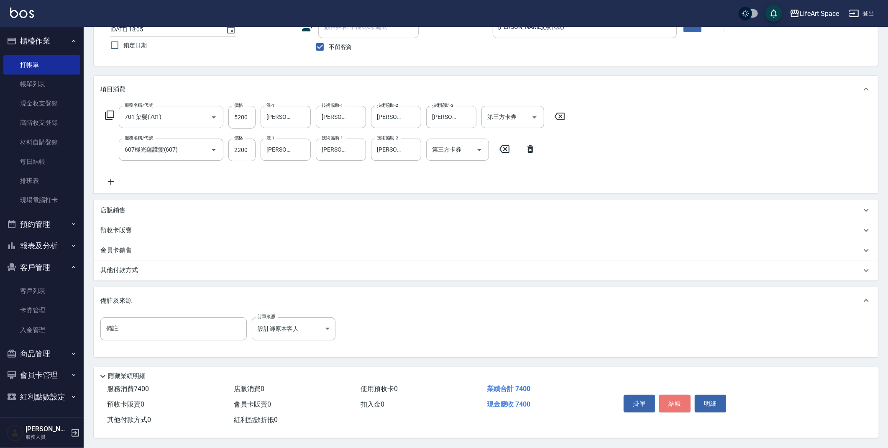
click at [670, 401] on button "結帳" at bounding box center [674, 403] width 31 height 18
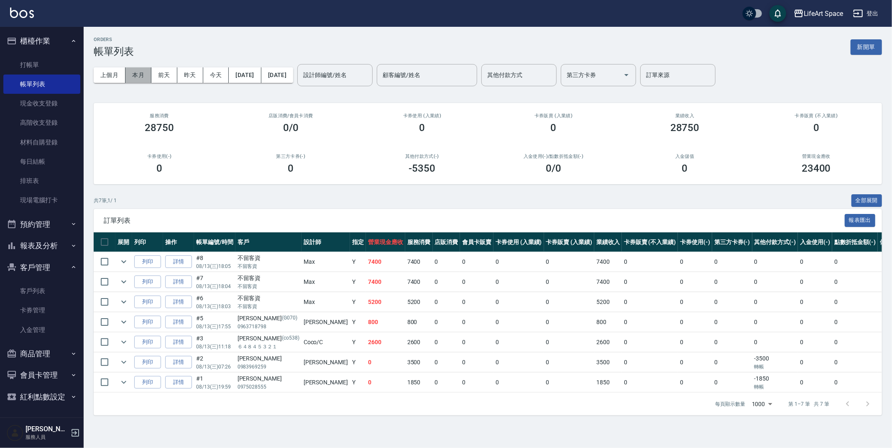
click at [146, 78] on button "本月" at bounding box center [138, 74] width 26 height 15
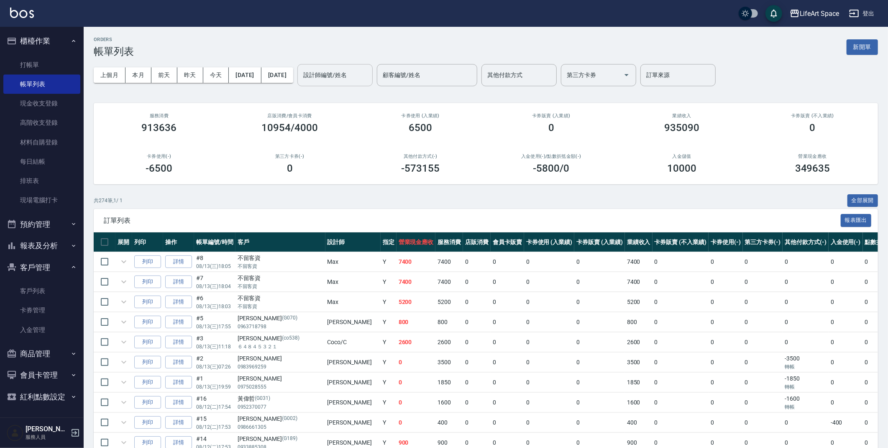
click at [359, 75] on div "設計師編號/姓名 設計師編號/姓名" at bounding box center [334, 75] width 75 height 22
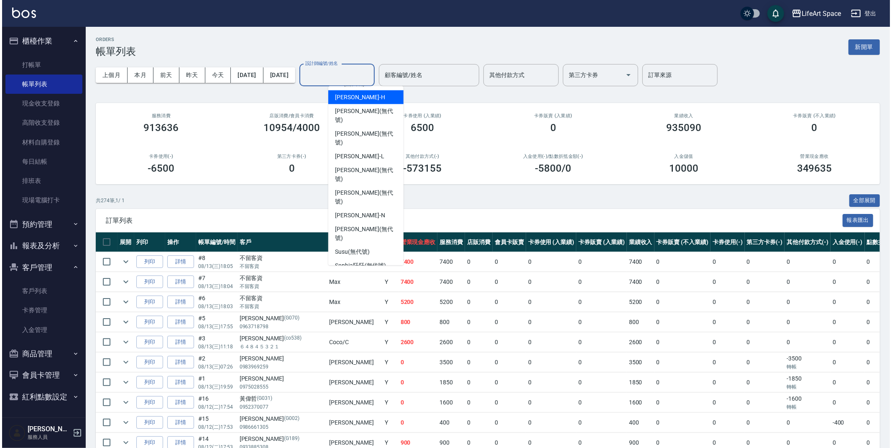
scroll to position [91, 0]
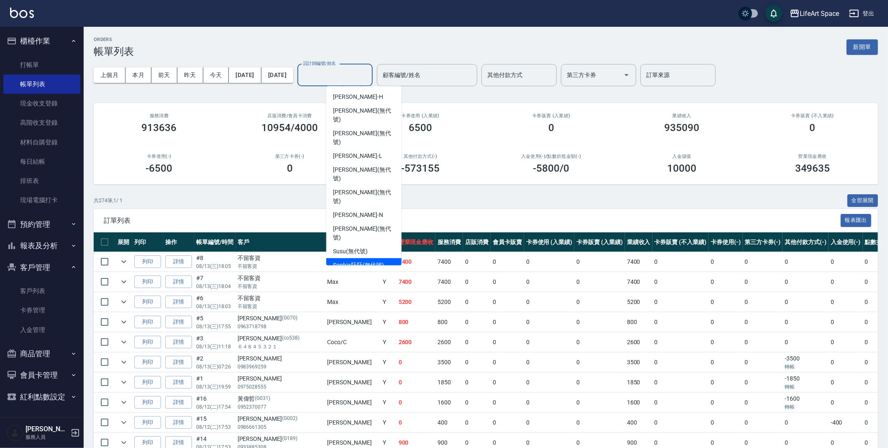
click at [378, 261] on span "[PERSON_NAME]阡 (無代號)" at bounding box center [358, 265] width 51 height 9
type input "[PERSON_NAME]阡(無代號)"
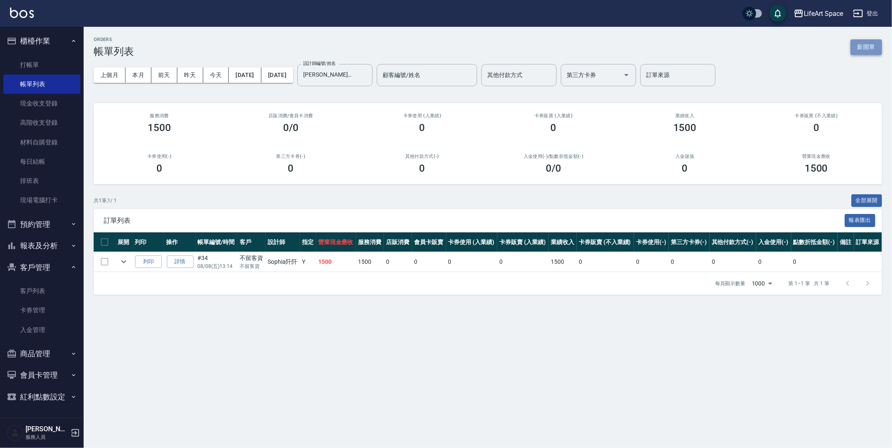
click at [867, 49] on button "新開單" at bounding box center [866, 46] width 31 height 15
